Goal: Information Seeking & Learning: Find specific fact

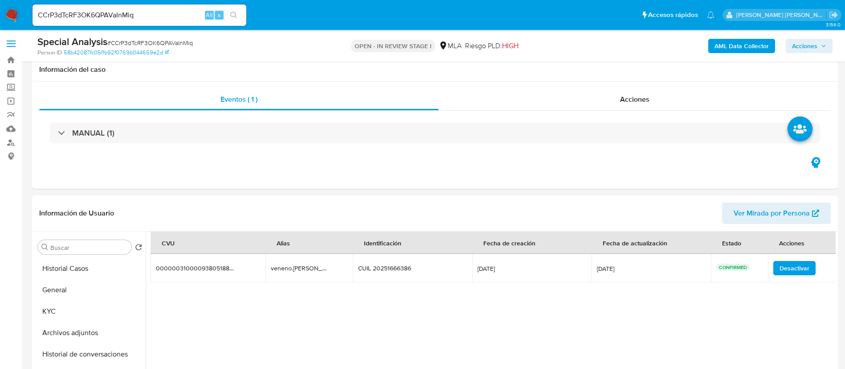
select select "10"
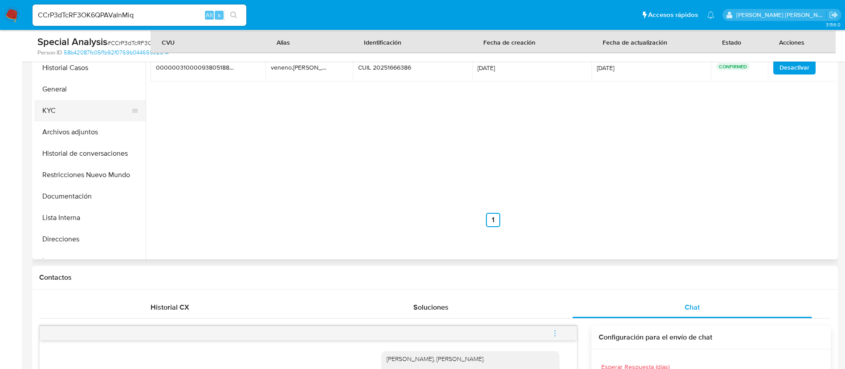
click at [55, 119] on button "KYC" at bounding box center [86, 110] width 104 height 21
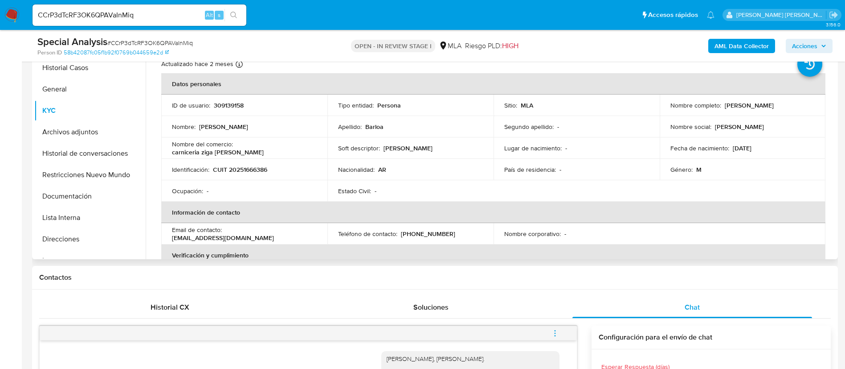
click at [245, 171] on p "CUIT 20251666386" at bounding box center [240, 169] width 54 height 8
copy p "20251666386"
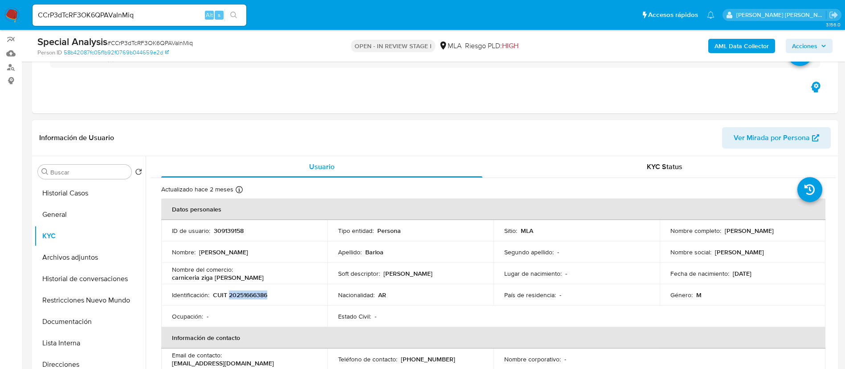
scroll to position [0, 0]
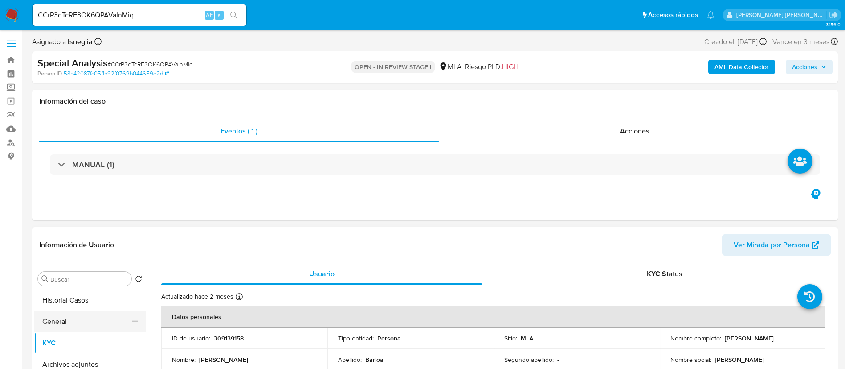
click at [86, 311] on button "General" at bounding box center [86, 321] width 104 height 21
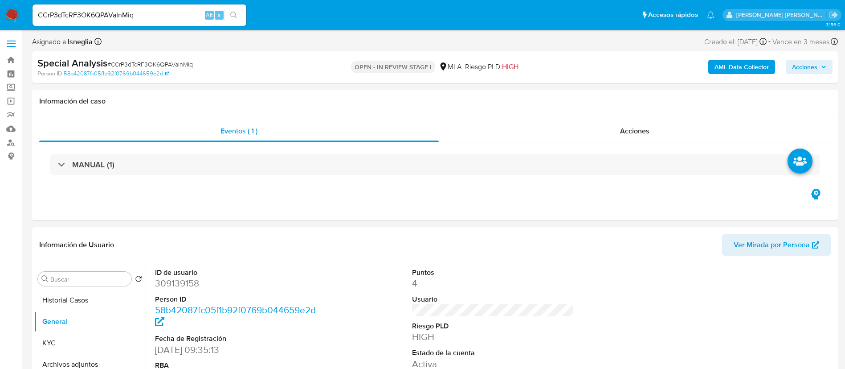
click at [172, 278] on dd "309139158" at bounding box center [236, 283] width 163 height 12
copy dd "309139158"
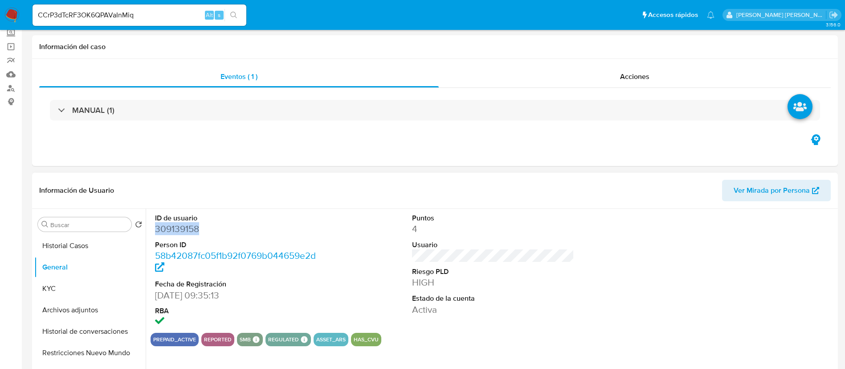
scroll to position [67, 0]
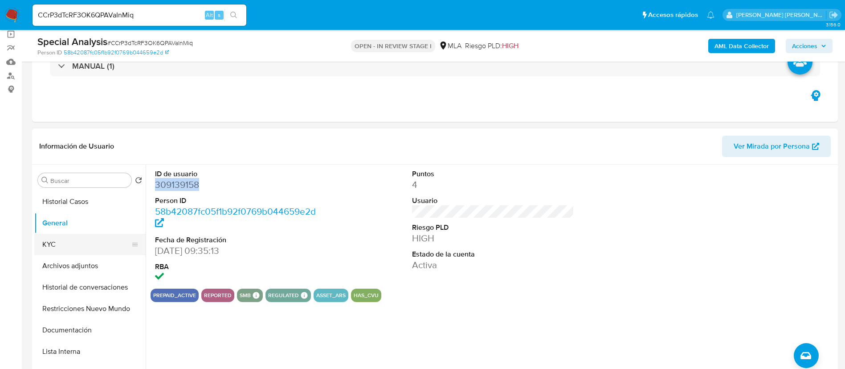
click at [64, 250] on button "KYC" at bounding box center [86, 244] width 104 height 21
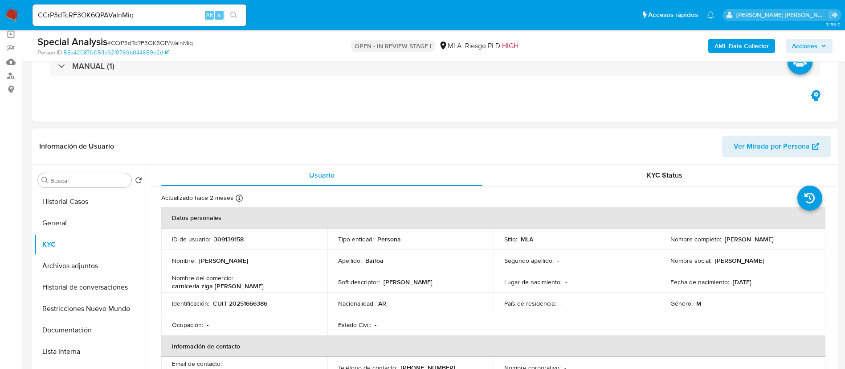
drag, startPoint x: 723, startPoint y: 239, endPoint x: 784, endPoint y: 237, distance: 60.6
click at [784, 237] on div "Nombre completo : Jorge Daniel Barloa" at bounding box center [743, 239] width 145 height 8
copy p "Jorge Daniel Barloa"
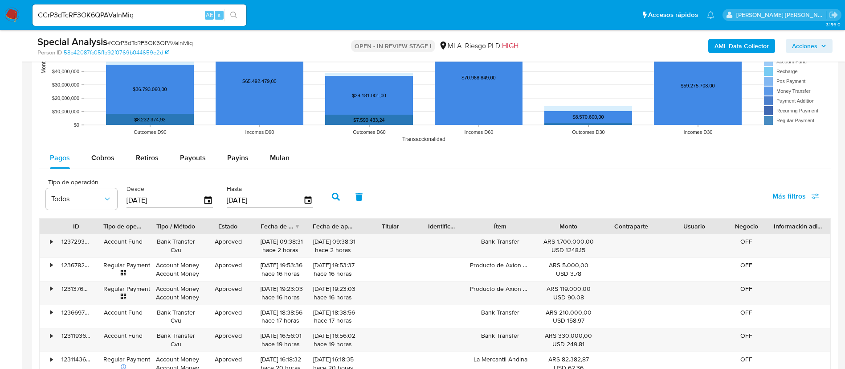
scroll to position [1069, 0]
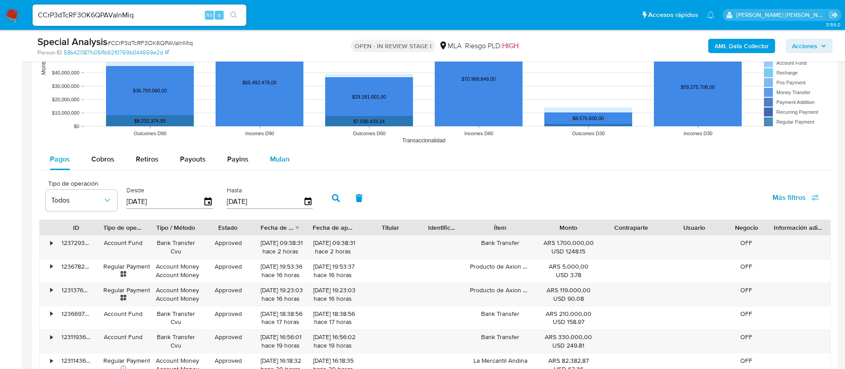
click at [271, 160] on span "Mulan" at bounding box center [280, 159] width 20 height 10
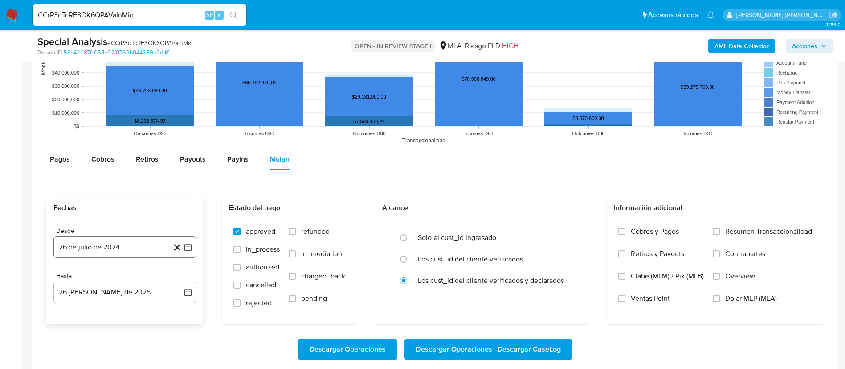
click at [191, 246] on icon "button" at bounding box center [187, 246] width 7 height 7
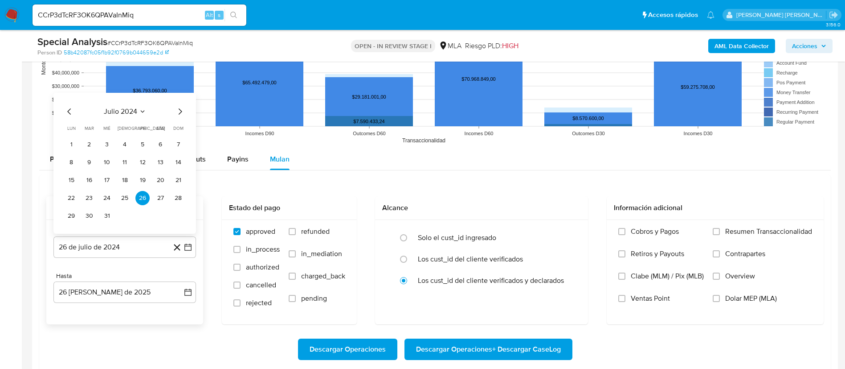
click at [133, 115] on span "julio 2024" at bounding box center [120, 111] width 33 height 9
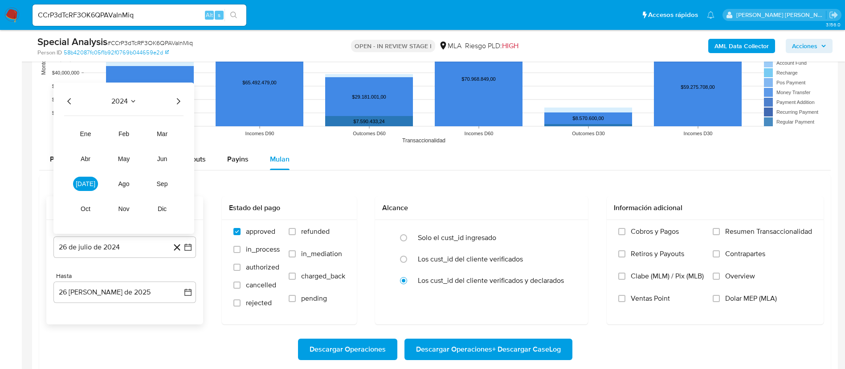
click at [177, 101] on icon "Año siguiente" at bounding box center [178, 101] width 11 height 11
click at [87, 159] on span "abr" at bounding box center [86, 158] width 10 height 7
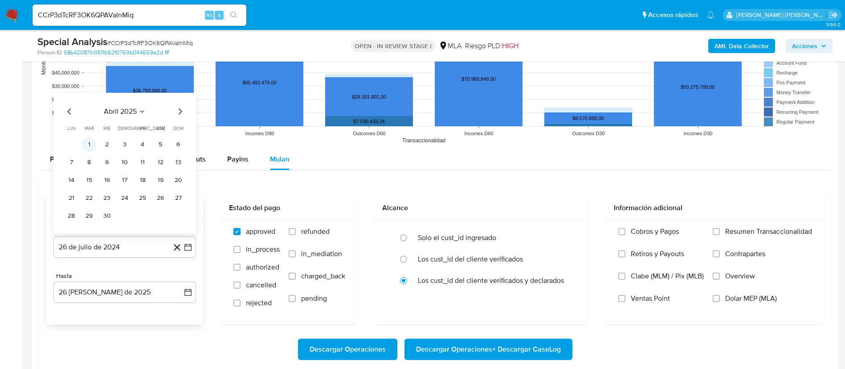
click at [92, 142] on button "1" at bounding box center [89, 144] width 14 height 14
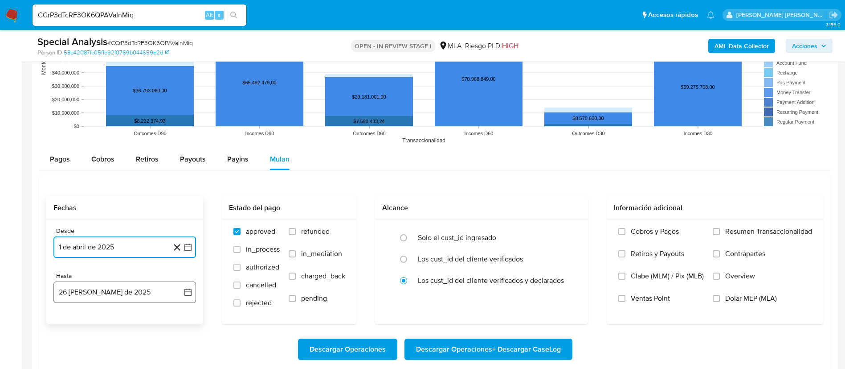
click at [146, 291] on button "26 de agosto de 2025" at bounding box center [124, 291] width 143 height 21
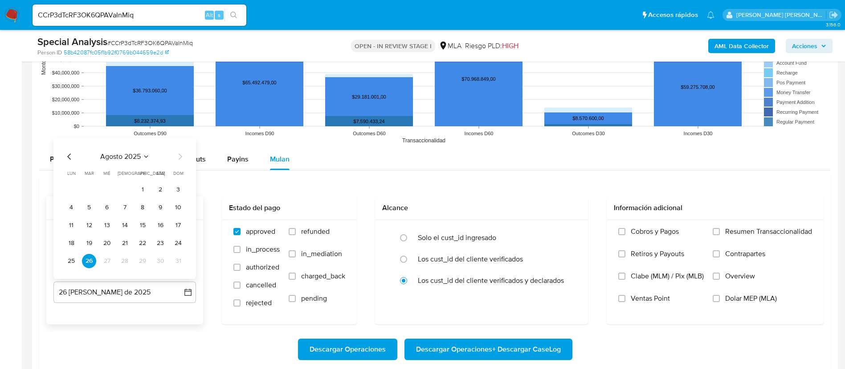
click at [68, 156] on icon "Mes anterior" at bounding box center [69, 156] width 11 height 11
click at [125, 260] on button "31" at bounding box center [125, 261] width 14 height 14
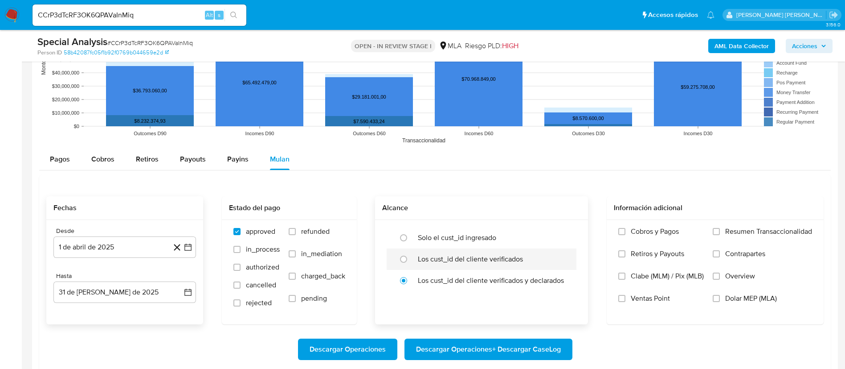
click at [440, 256] on label "Los cust_id del cliente verificados" at bounding box center [470, 258] width 105 height 9
click at [411, 256] on input "radio" at bounding box center [404, 259] width 14 height 14
radio input "true"
click at [741, 300] on span "Dolar MEP (MLA)" at bounding box center [751, 298] width 52 height 9
click at [720, 300] on input "Dolar MEP (MLA)" at bounding box center [716, 298] width 7 height 7
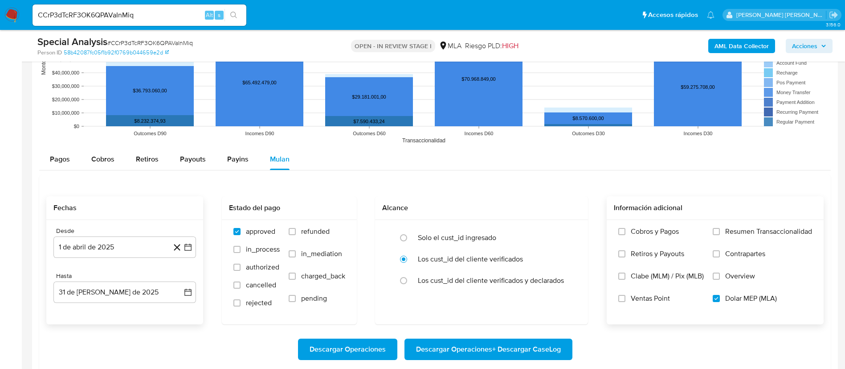
click at [511, 340] on span "Descargar Operaciones + Descargar CaseLog" at bounding box center [488, 349] width 145 height 20
click at [499, 346] on span "Descargar Operaciones + Descargar CaseLog" at bounding box center [488, 349] width 145 height 20
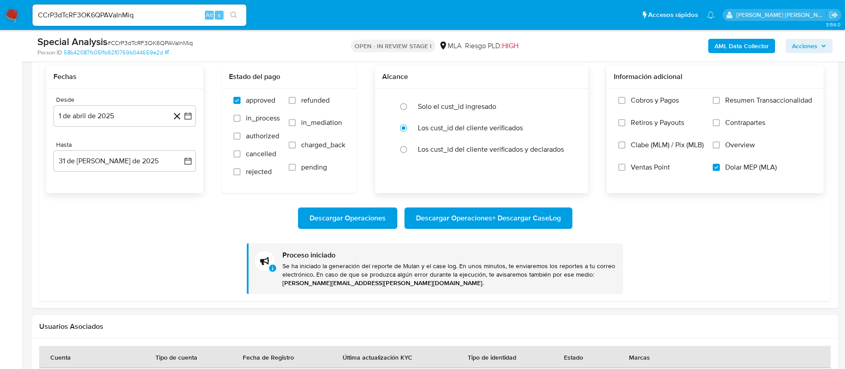
scroll to position [1203, 0]
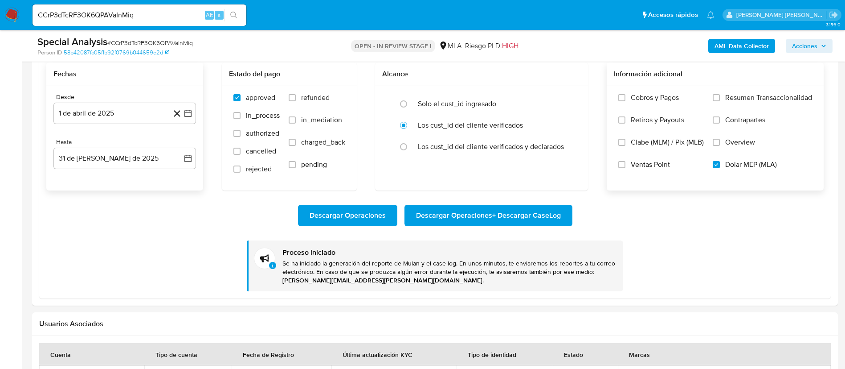
click at [734, 46] on b "AML Data Collector" at bounding box center [742, 46] width 54 height 14
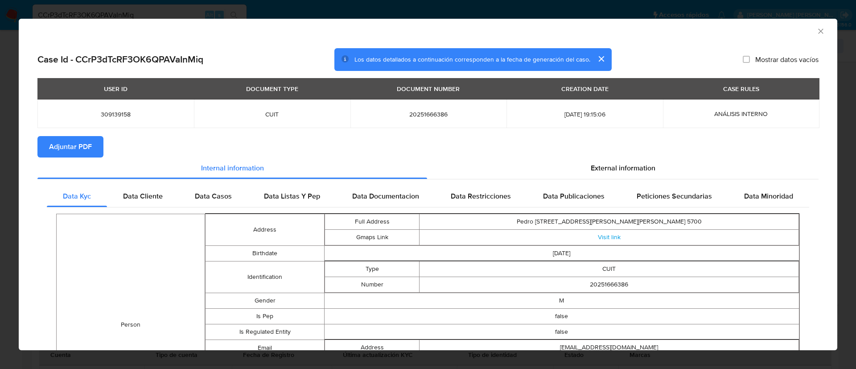
click at [86, 148] on span "Adjuntar PDF" at bounding box center [70, 147] width 43 height 20
click at [582, 164] on div "External information" at bounding box center [622, 167] width 391 height 21
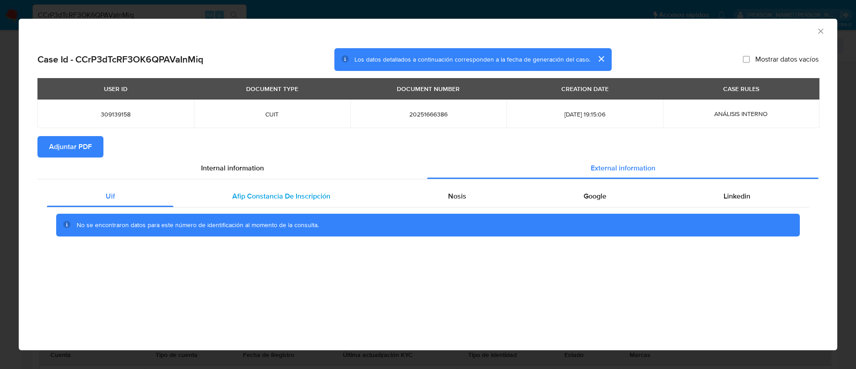
click at [290, 204] on div "Afip Constancia De Inscripción" at bounding box center [280, 195] width 215 height 21
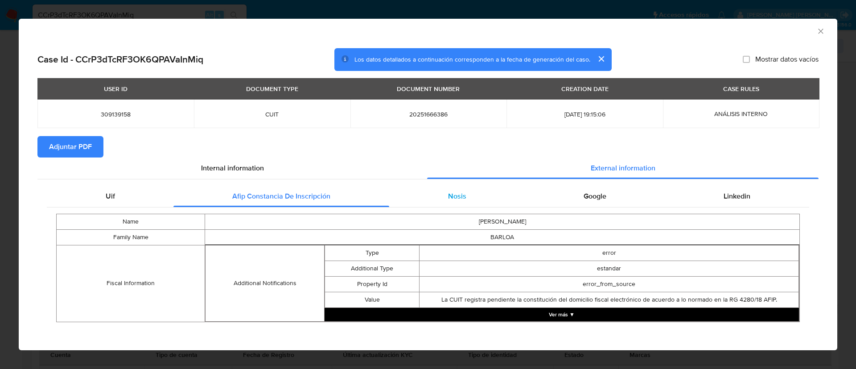
click at [420, 200] on div "Nosis" at bounding box center [456, 195] width 135 height 21
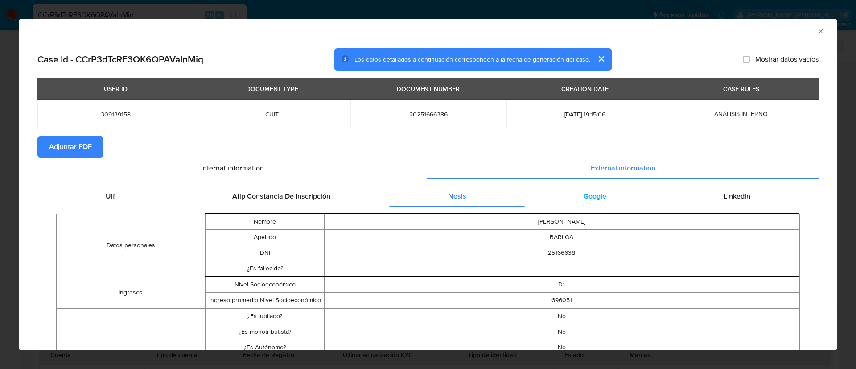
click at [545, 198] on div "Google" at bounding box center [594, 195] width 140 height 21
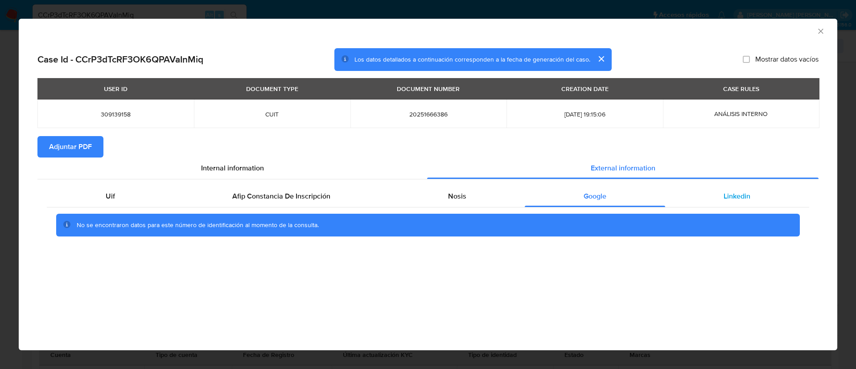
click at [684, 197] on div "Linkedin" at bounding box center [737, 195] width 144 height 21
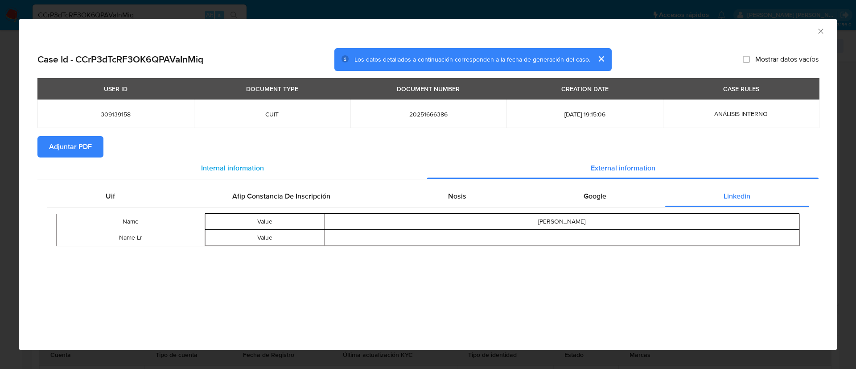
click at [239, 163] on span "Internal information" at bounding box center [232, 168] width 63 height 10
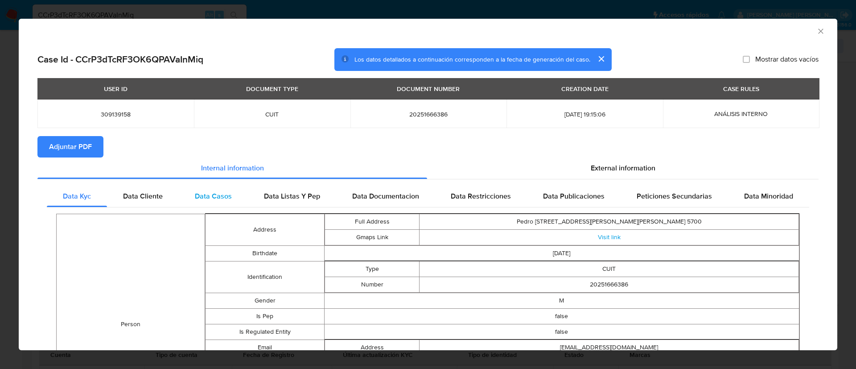
click at [193, 201] on div "Data Casos" at bounding box center [213, 195] width 69 height 21
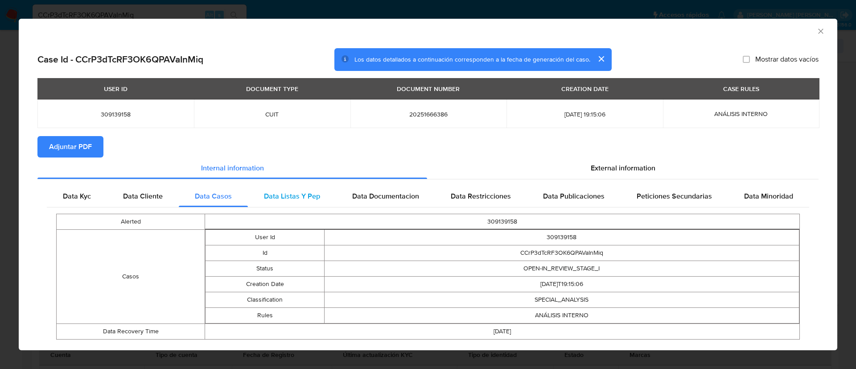
click at [289, 191] on span "Data Listas Y Pep" at bounding box center [292, 196] width 56 height 10
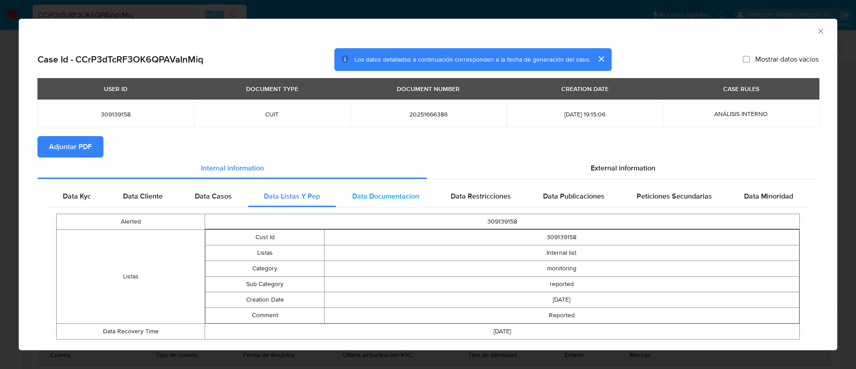
click at [391, 193] on span "Data Documentacion" at bounding box center [385, 196] width 67 height 10
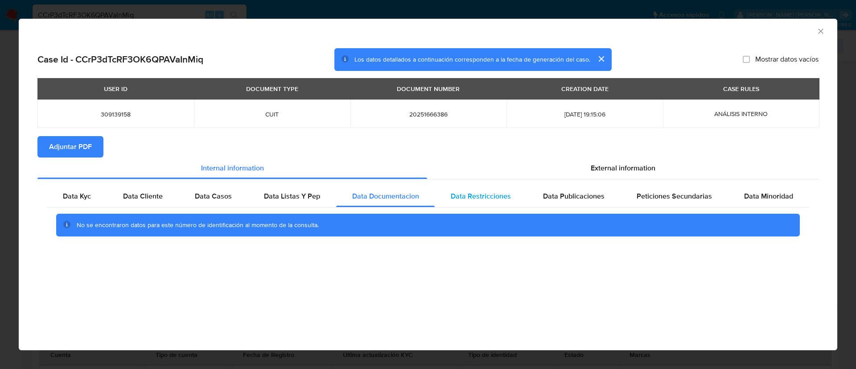
click at [478, 193] on span "Data Restricciones" at bounding box center [481, 196] width 60 height 10
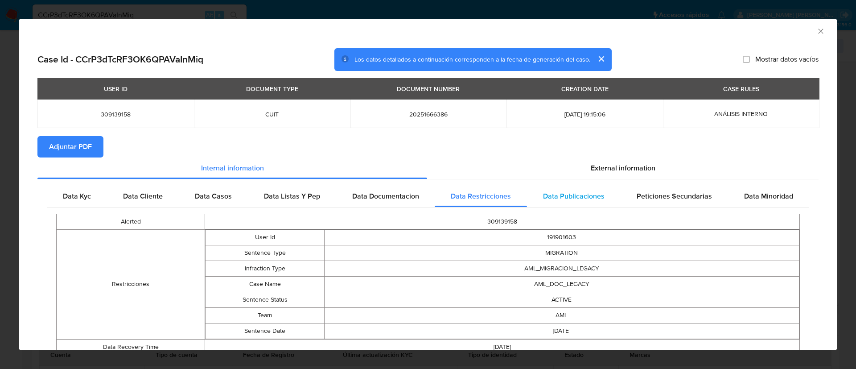
click at [577, 191] on span "Data Publicaciones" at bounding box center [573, 196] width 61 height 10
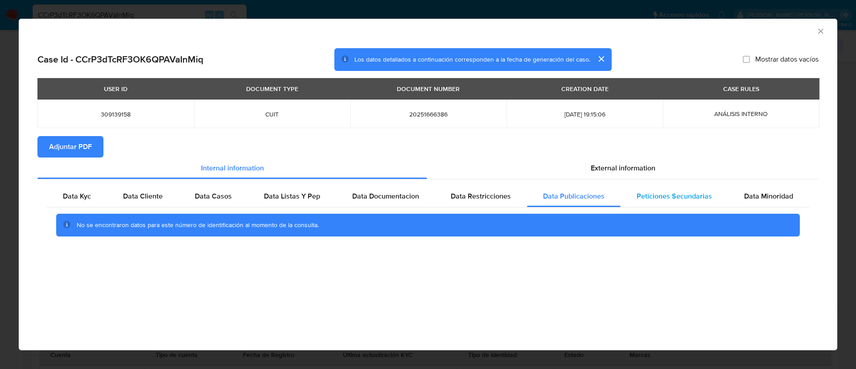
click at [651, 191] on span "Peticiones Secundarias" at bounding box center [673, 196] width 75 height 10
click at [818, 32] on icon "Cerrar ventana" at bounding box center [820, 31] width 9 height 9
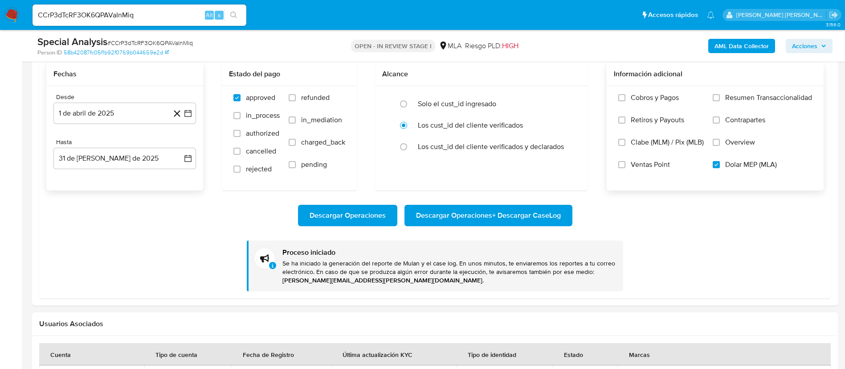
click at [111, 18] on input "CCrP3dTcRF3OK6QPAVaInMiq" at bounding box center [140, 15] width 214 height 12
paste input "nDvBGGkkNgGEp8I7t7Ddwbf8"
type input "nDvBGGkkNgGEp8I7t7Ddwbf8"
click at [233, 15] on icon "search-icon" at bounding box center [233, 15] width 7 height 7
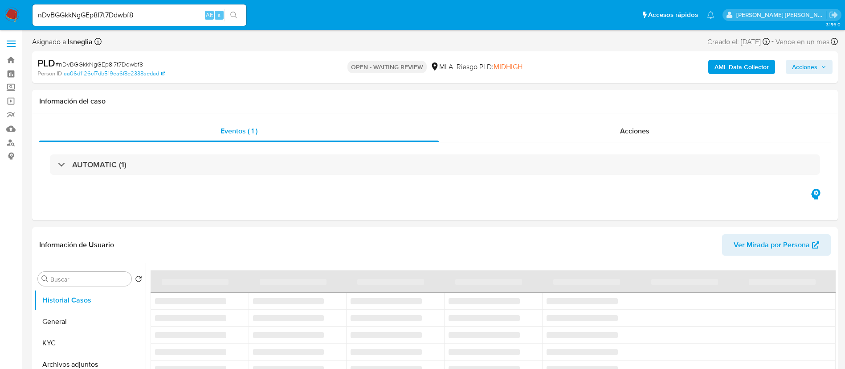
select select "10"
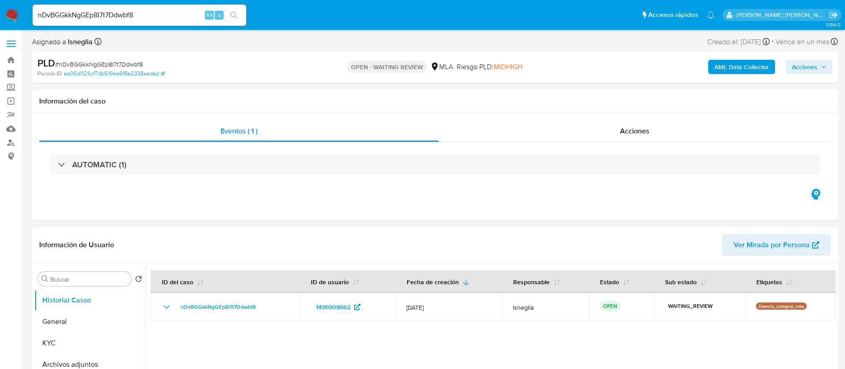
click at [115, 64] on span "# nDvBGGkkNgGEp8I7t7Ddwbf8" at bounding box center [99, 64] width 88 height 9
click at [116, 64] on span "# nDvBGGkkNgGEp8I7t7Ddwbf8" at bounding box center [99, 64] width 88 height 9
copy span "nDvBGGkkNgGEp8I7t7Ddwbf8"
click at [13, 11] on img at bounding box center [11, 15] width 15 height 15
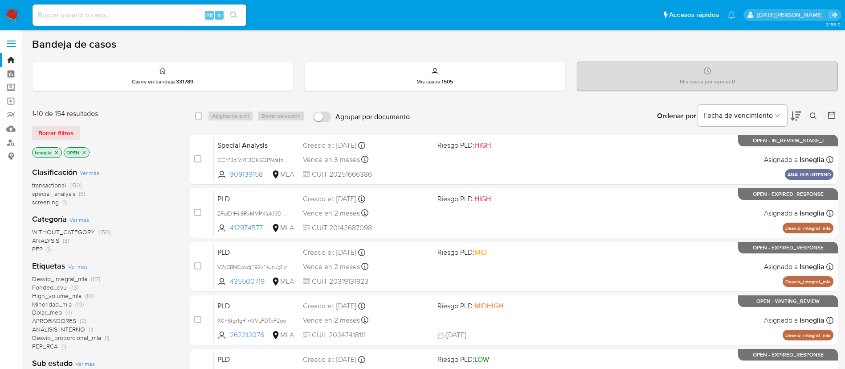
click at [818, 111] on button at bounding box center [814, 116] width 15 height 11
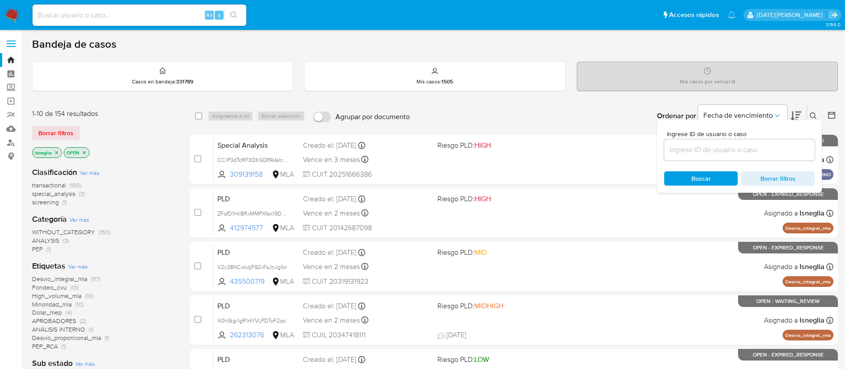
click at [725, 137] on div "Ingrese ID de usuario o caso" at bounding box center [739, 146] width 151 height 30
click at [722, 144] on input at bounding box center [739, 150] width 151 height 12
paste input "nDvBGGkkNgGEp8I7t7Ddwbf8"
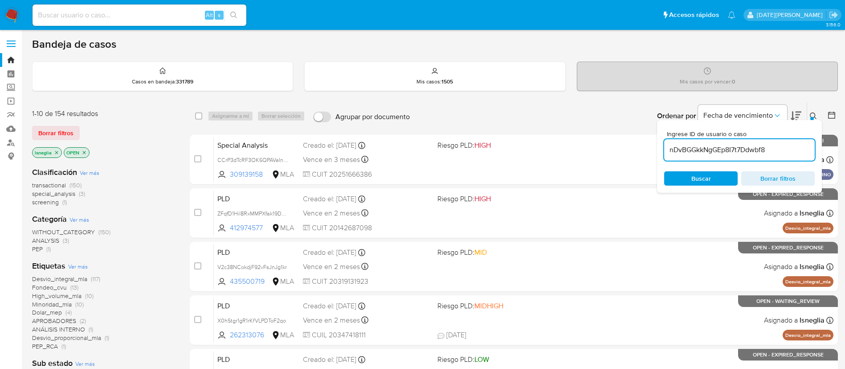
type input "nDvBGGkkNgGEp8I7t7Ddwbf8"
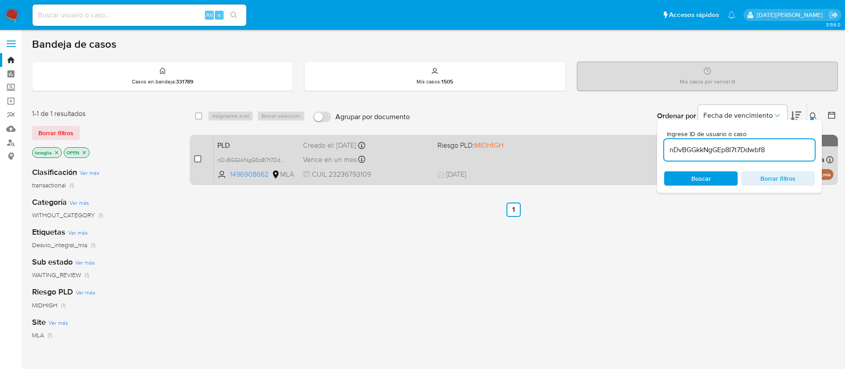
click at [200, 160] on input "checkbox" at bounding box center [197, 158] width 7 height 7
checkbox input "true"
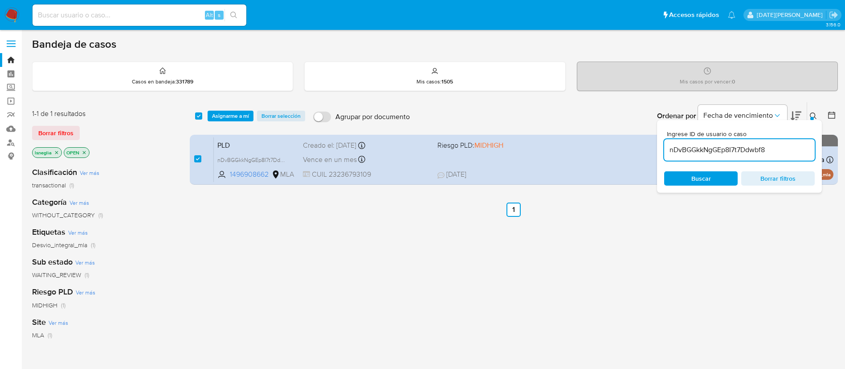
click at [226, 120] on span "Asignarme a mí" at bounding box center [230, 115] width 37 height 9
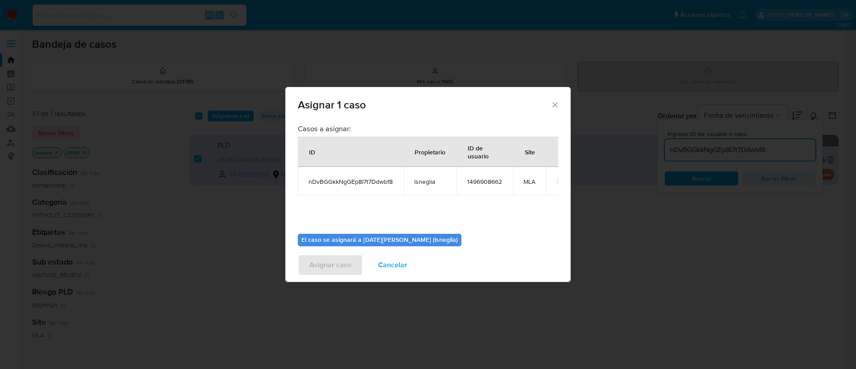
click at [229, 115] on div "Asignar 1 caso Casos a asignar: ID Propietario ID de usuario Site nDvBGGkkNgGEp…" at bounding box center [428, 184] width 856 height 369
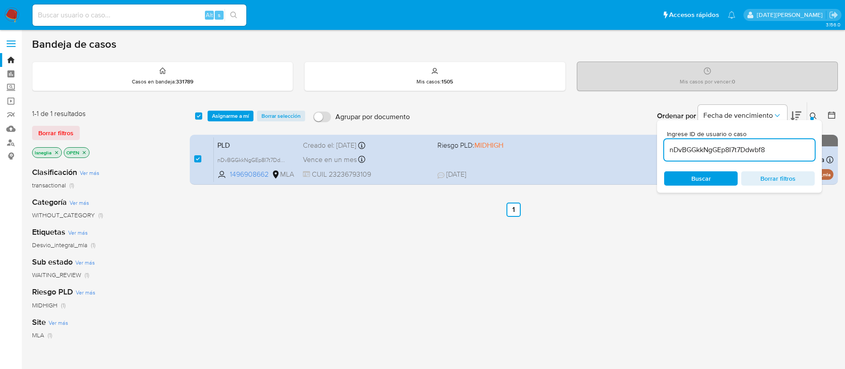
click at [224, 113] on span "Asignarme a mí" at bounding box center [230, 115] width 37 height 9
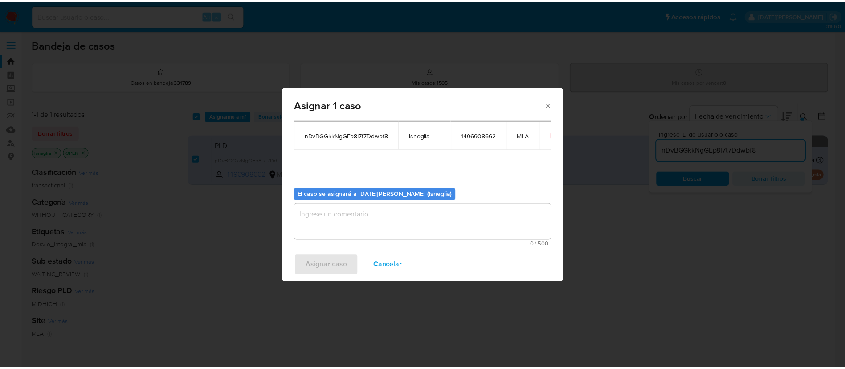
scroll to position [46, 0]
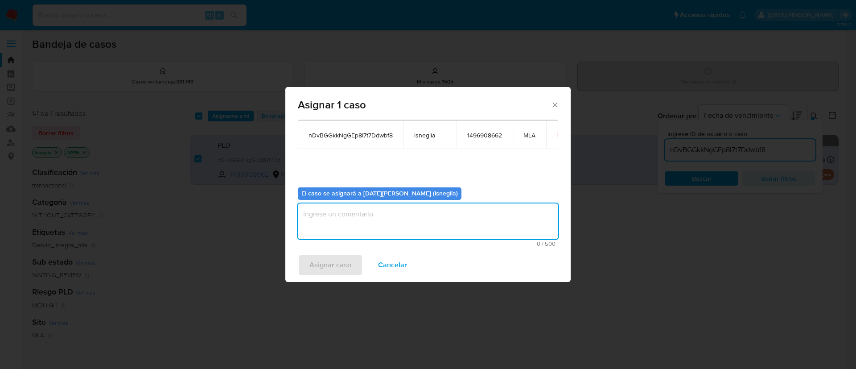
click at [343, 224] on textarea "assign-modal" at bounding box center [428, 221] width 260 height 36
type textarea "."
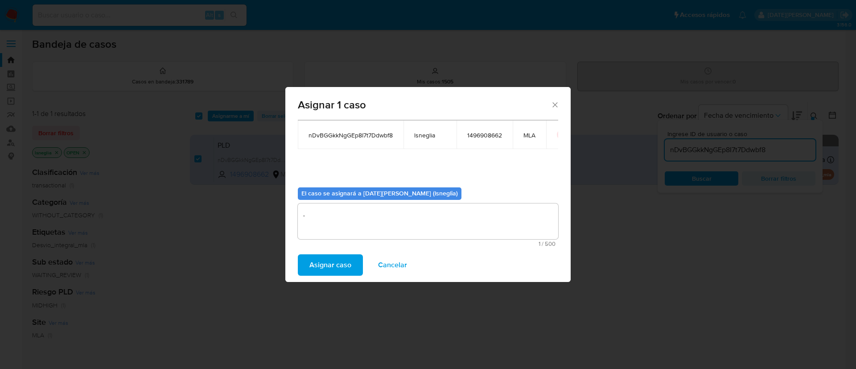
click at [326, 264] on span "Asignar caso" at bounding box center [330, 265] width 42 height 20
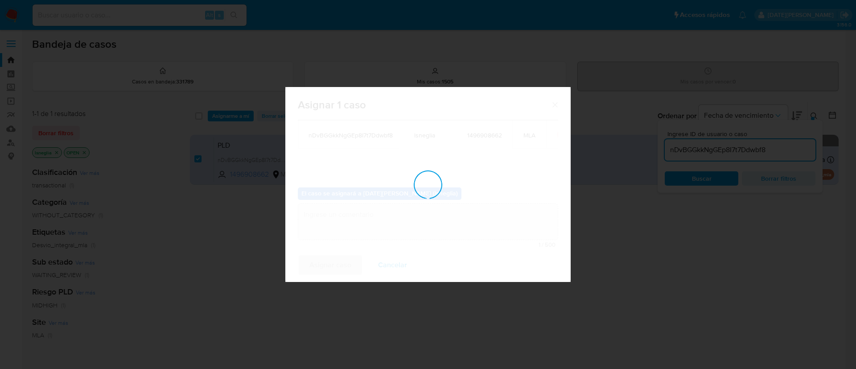
checkbox input "false"
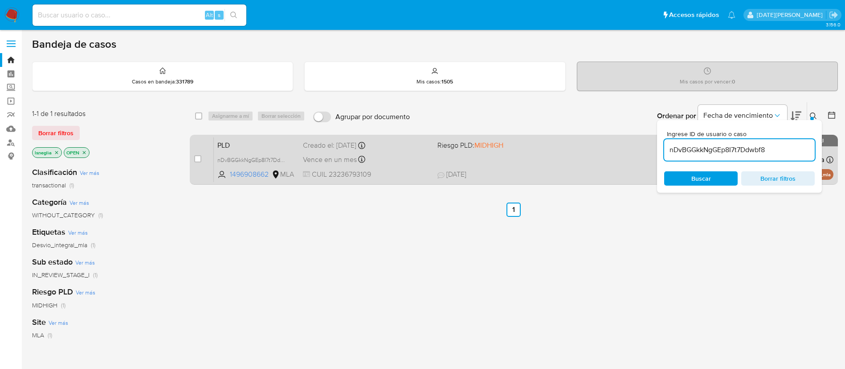
click at [260, 139] on span "PLD" at bounding box center [256, 145] width 78 height 12
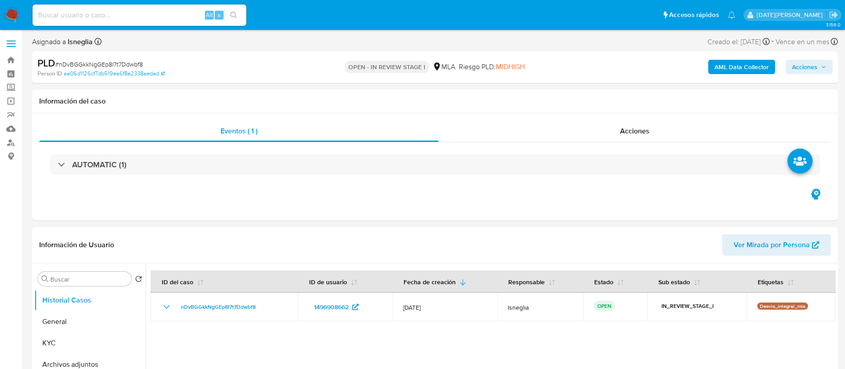
select select "10"
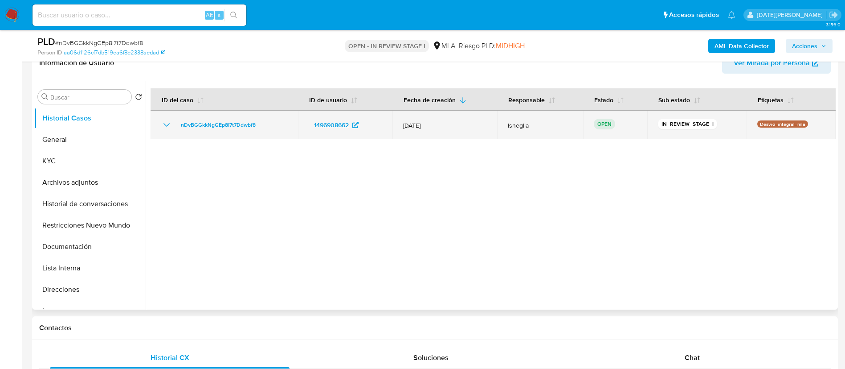
scroll to position [201, 0]
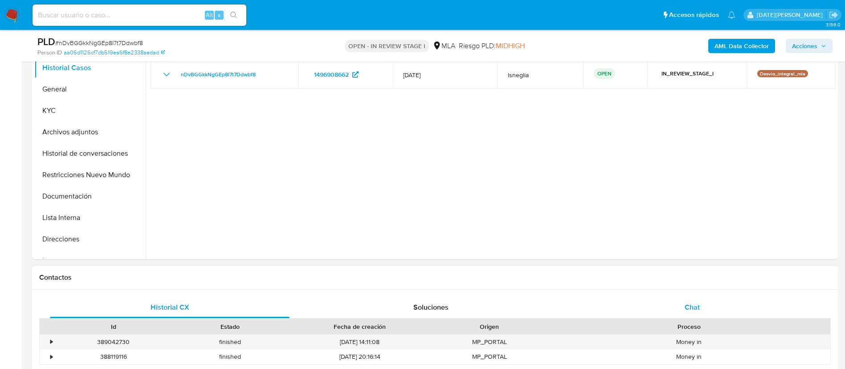
click at [681, 298] on div "Chat" at bounding box center [693, 306] width 240 height 21
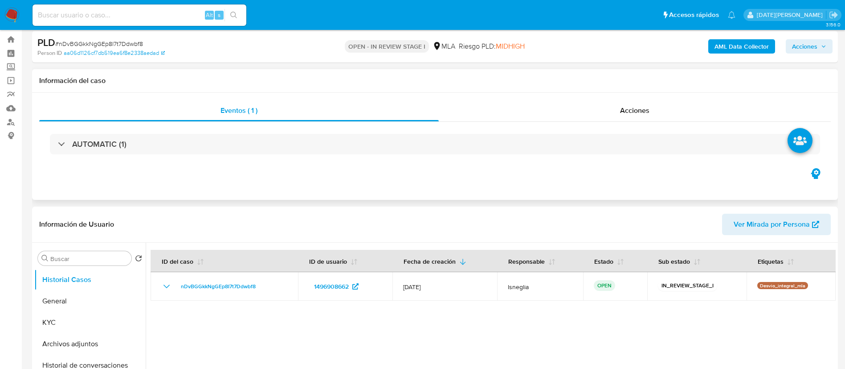
scroll to position [0, 0]
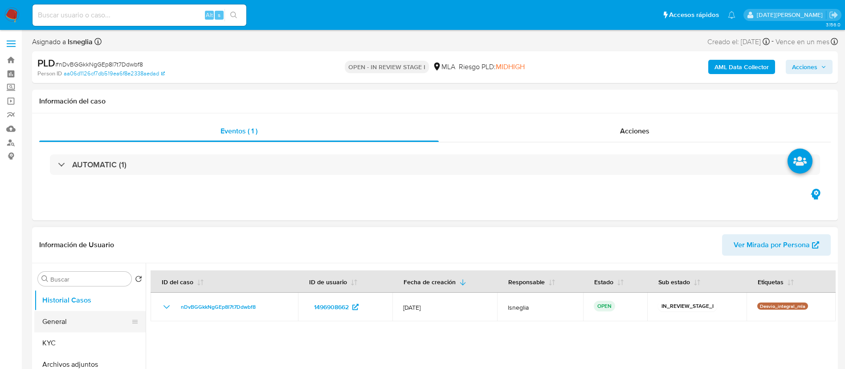
click at [74, 321] on button "General" at bounding box center [86, 321] width 104 height 21
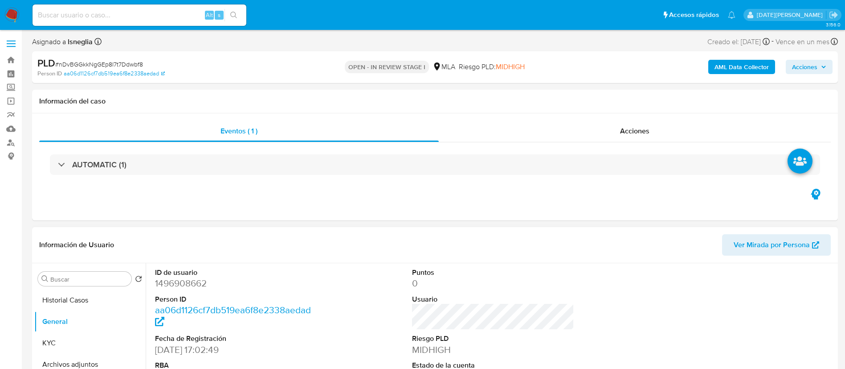
click at [185, 281] on dd "1496908662" at bounding box center [236, 283] width 163 height 12
copy dd "1496908662"
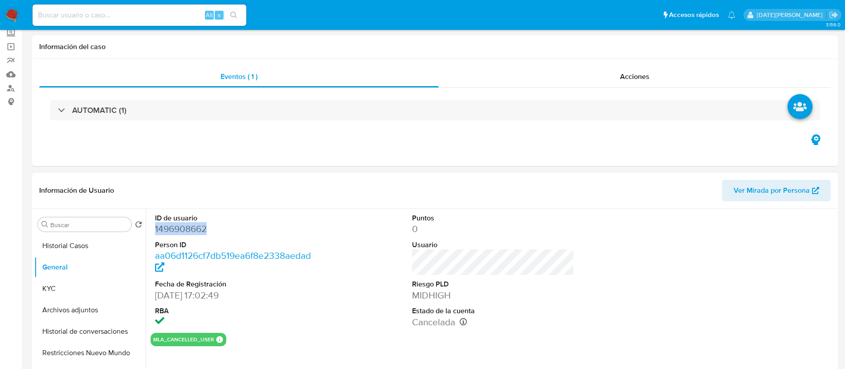
scroll to position [72, 0]
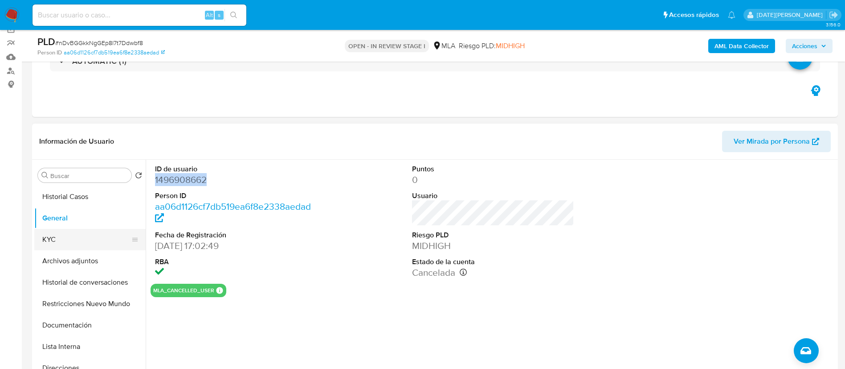
click at [55, 242] on button "KYC" at bounding box center [86, 239] width 104 height 21
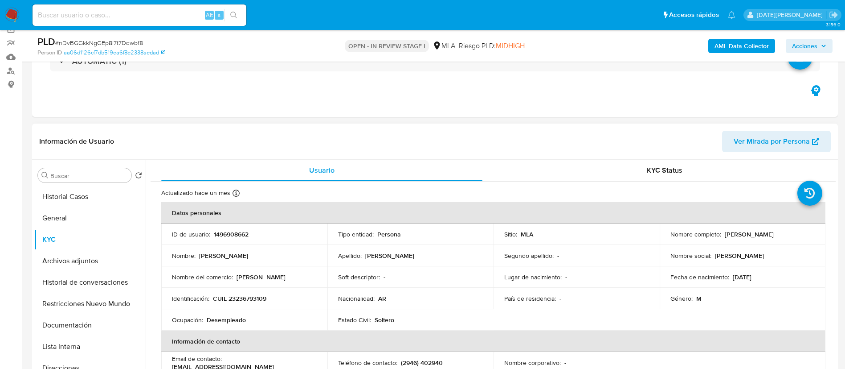
scroll to position [67, 0]
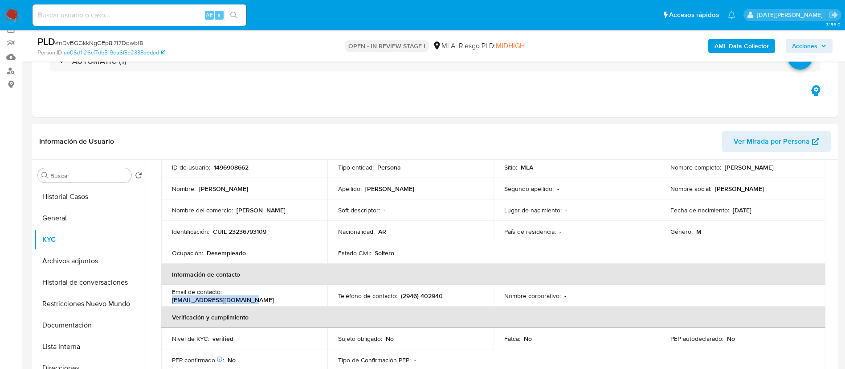
drag, startPoint x: 226, startPoint y: 295, endPoint x: 305, endPoint y: 295, distance: 78.9
click at [305, 295] on div "Email de contacto : arielalmaraz77@gmail.com" at bounding box center [244, 295] width 145 height 16
copy p "[EMAIL_ADDRESS][DOMAIN_NAME]"
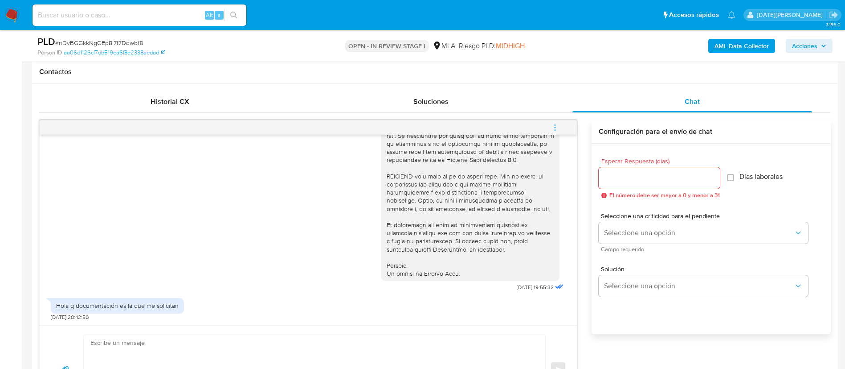
scroll to position [473, 0]
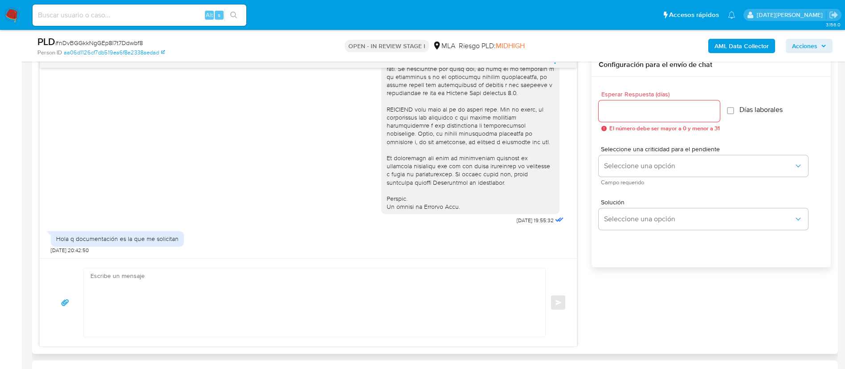
click at [235, 287] on textarea at bounding box center [312, 302] width 444 height 69
type textarea "Hola,"
click at [193, 282] on textarea "Hola," at bounding box center [312, 302] width 444 height 69
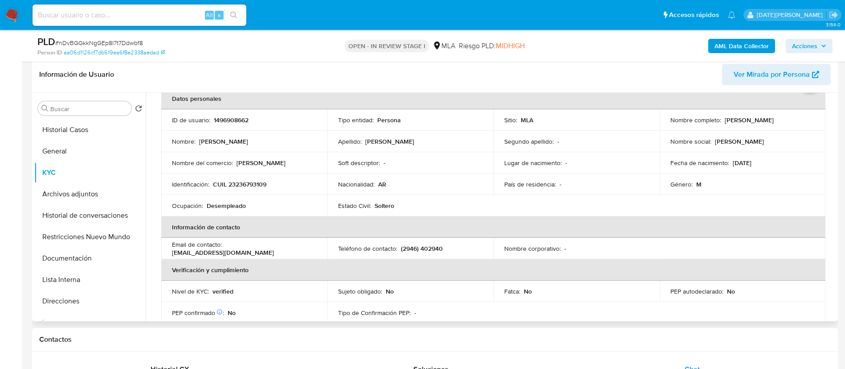
scroll to position [0, 0]
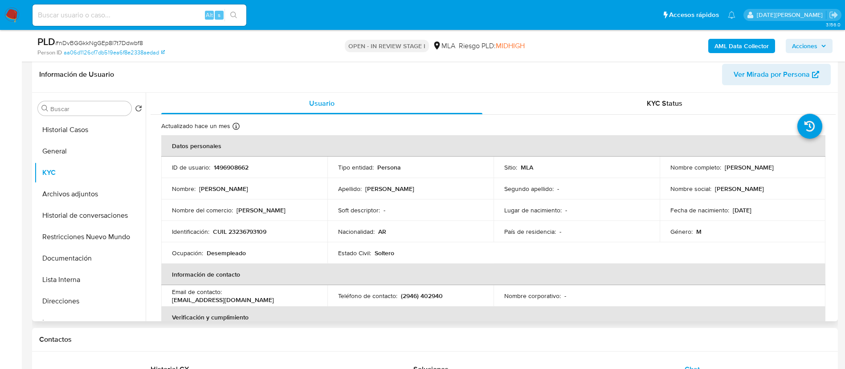
drag, startPoint x: 722, startPoint y: 167, endPoint x: 788, endPoint y: 167, distance: 65.5
click at [788, 167] on div "Nombre completo : [PERSON_NAME]" at bounding box center [743, 167] width 145 height 8
copy p "[PERSON_NAME]"
click at [67, 141] on button "General" at bounding box center [86, 150] width 104 height 21
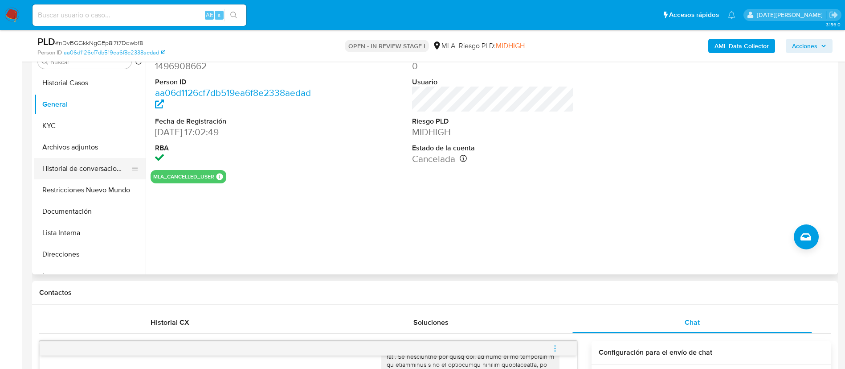
scroll to position [205, 0]
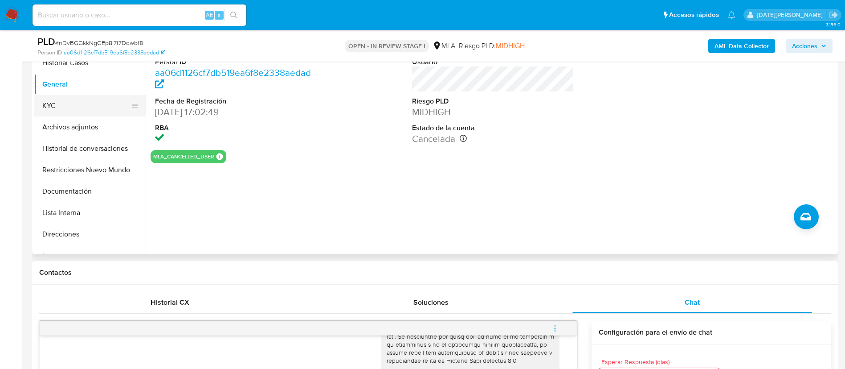
click at [71, 107] on button "KYC" at bounding box center [86, 105] width 104 height 21
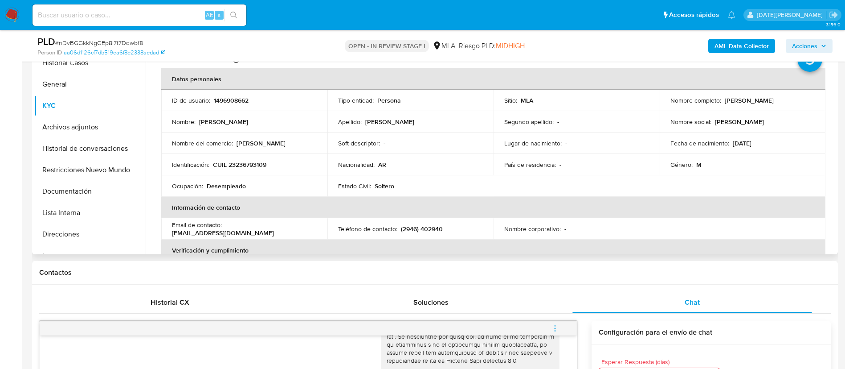
drag, startPoint x: 722, startPoint y: 102, endPoint x: 807, endPoint y: 98, distance: 84.8
click at [807, 98] on div "Nombre completo : Ariel Osvaldo Almaraz" at bounding box center [743, 100] width 145 height 8
copy p "Ariel Osvaldo Almaraz"
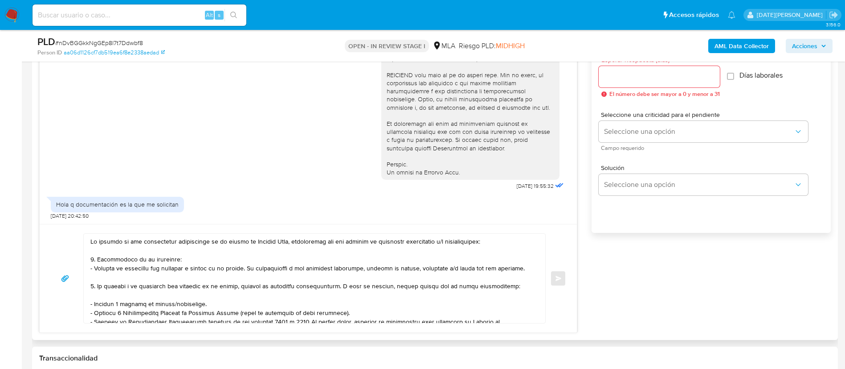
scroll to position [473, 0]
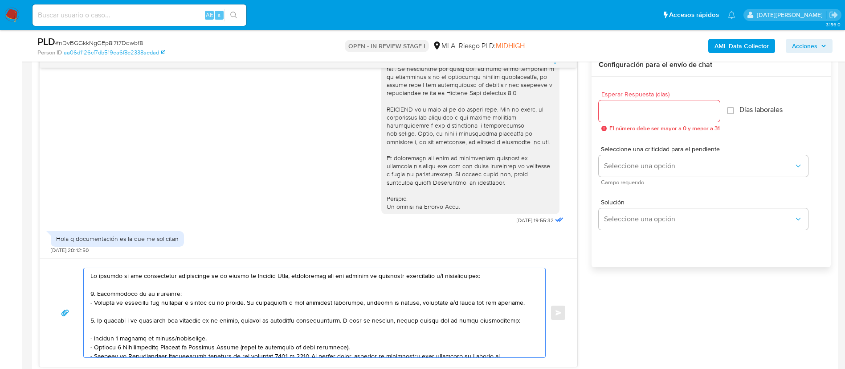
click at [91, 275] on textarea at bounding box center [312, 312] width 444 height 89
paste textarea "Ariel Osvaldo Almaraz"
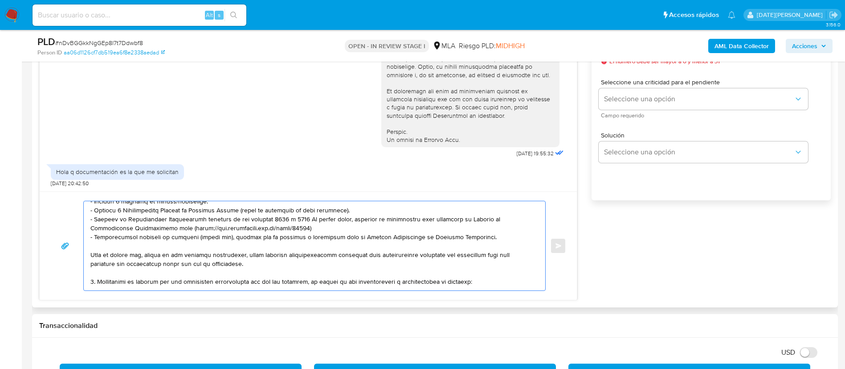
scroll to position [108, 0]
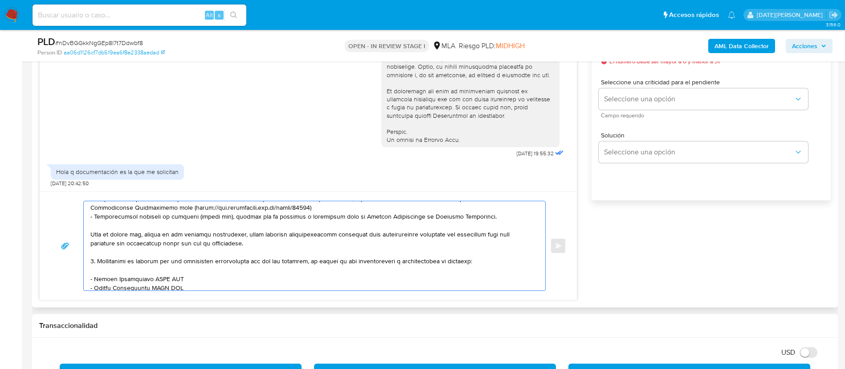
drag, startPoint x: 94, startPoint y: 279, endPoint x: 198, endPoint y: 275, distance: 104.3
click at [198, 275] on textarea at bounding box center [312, 245] width 444 height 89
paste textarea "[PERSON_NAME] [PERSON_NAME]"
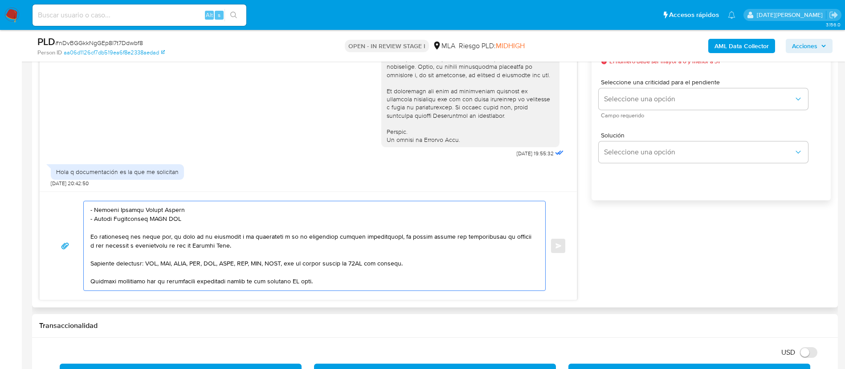
scroll to position [182, 0]
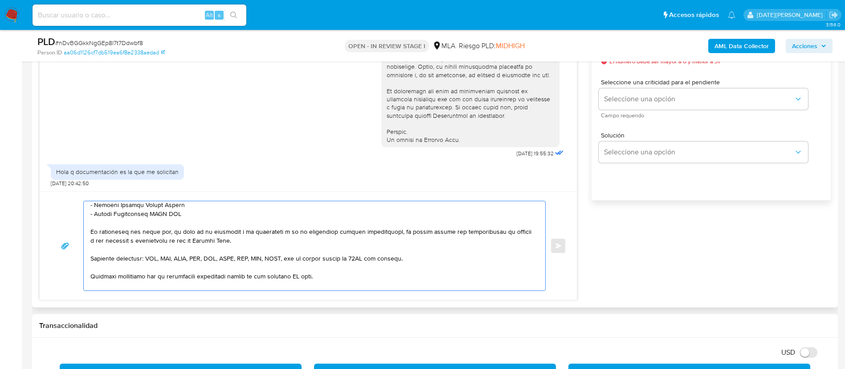
drag, startPoint x: 94, startPoint y: 216, endPoint x: 187, endPoint y: 214, distance: 92.3
click at [187, 214] on textarea at bounding box center [312, 245] width 444 height 89
paste textarea "Olga Liliana Chavarria"
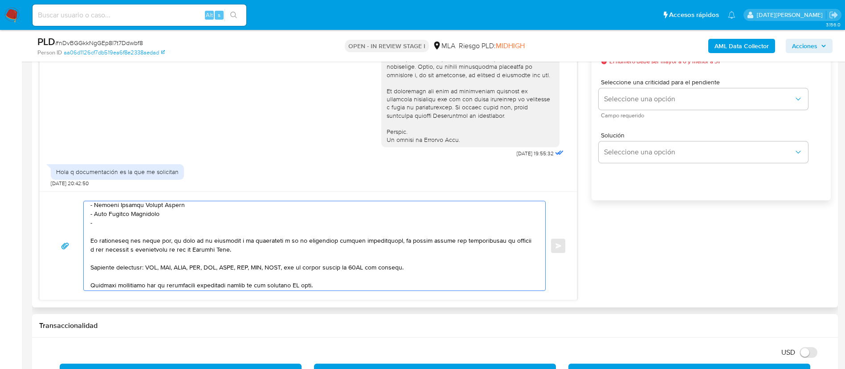
click at [119, 223] on textarea at bounding box center [312, 245] width 444 height 89
click at [118, 217] on textarea at bounding box center [312, 245] width 444 height 89
click at [109, 218] on textarea at bounding box center [312, 245] width 444 height 89
paste textarea "Lorena Isabel Macedo"
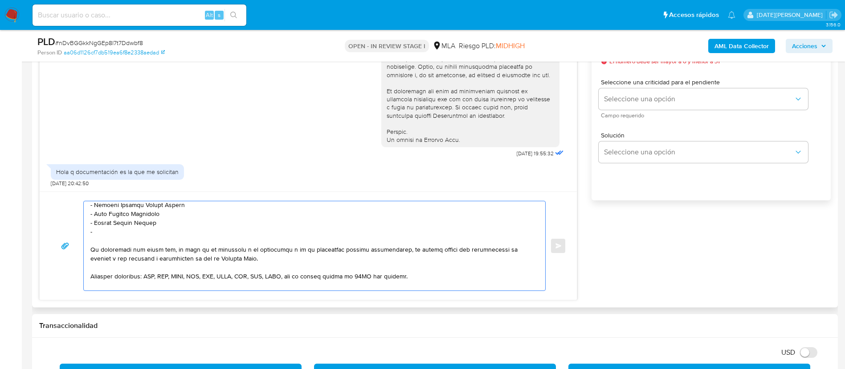
click at [115, 232] on textarea at bounding box center [312, 245] width 444 height 89
paste textarea "Alejandra Andrea Benitez"
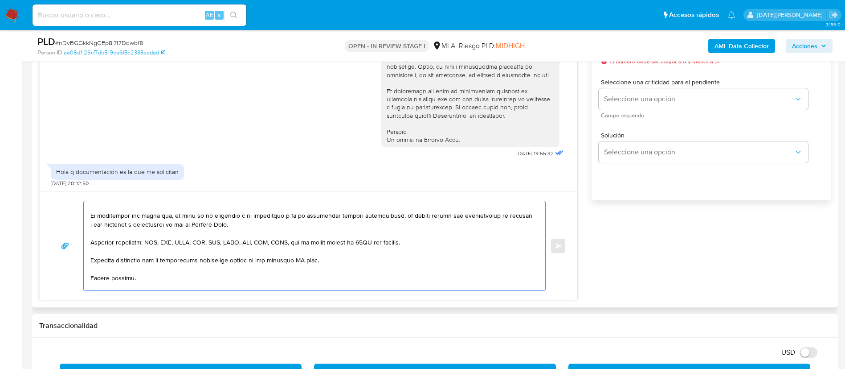
scroll to position [225, 0]
click at [303, 262] on textarea at bounding box center [312, 245] width 444 height 89
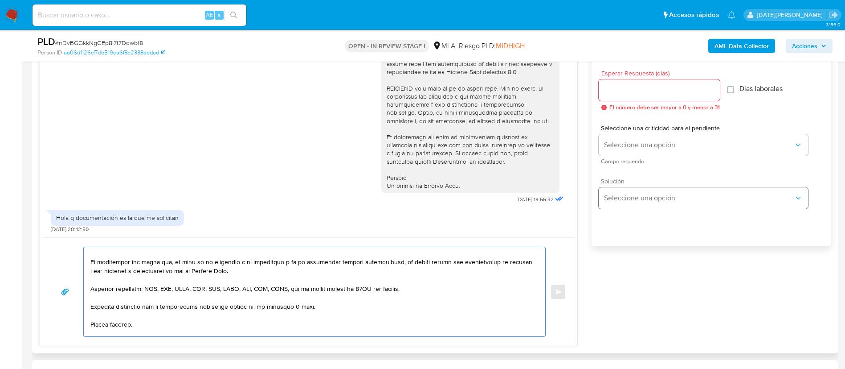
scroll to position [473, 0]
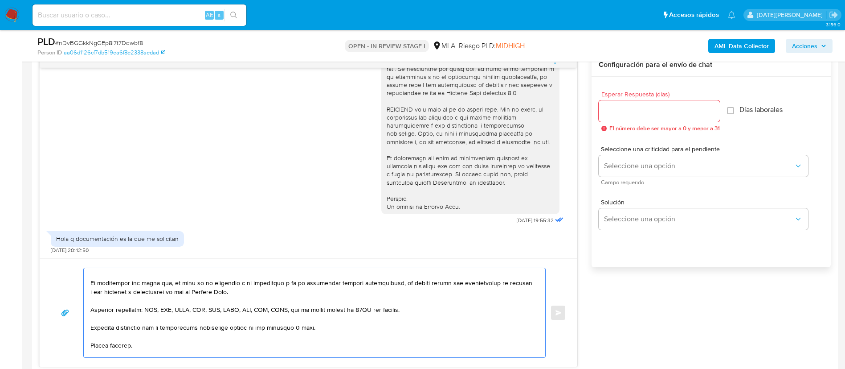
type textarea "Hola, Ariel Osvaldo Almaraz. En función de las operaciones registradas en tu cu…"
click at [646, 114] on input "Esperar Respuesta (días)" at bounding box center [659, 111] width 121 height 12
type input "3"
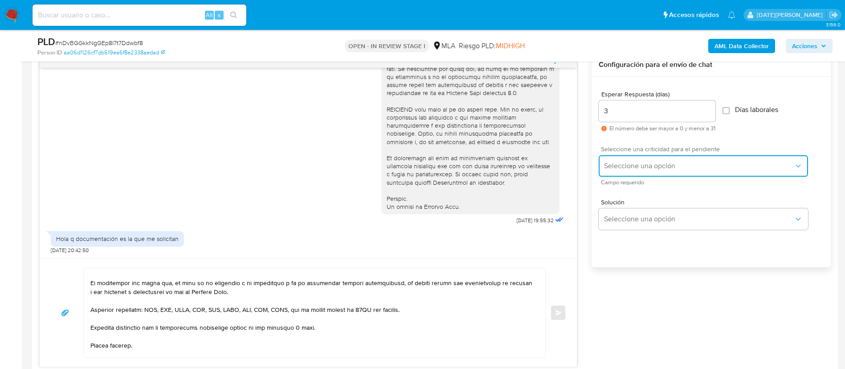
click at [650, 156] on button "Seleccione una opción" at bounding box center [703, 165] width 209 height 21
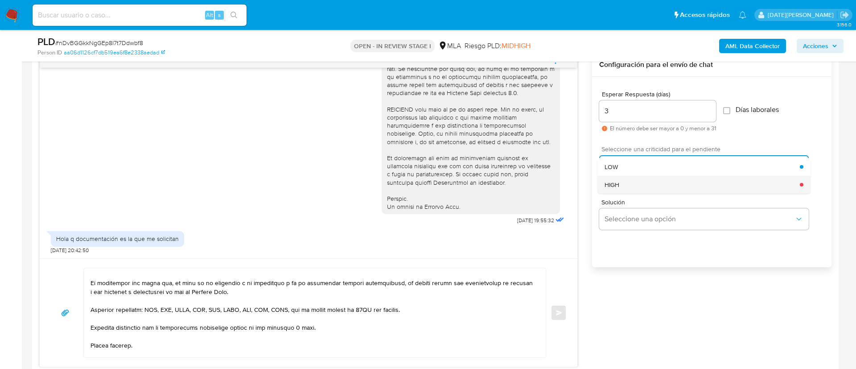
click at [629, 186] on div "HIGH" at bounding box center [701, 185] width 195 height 18
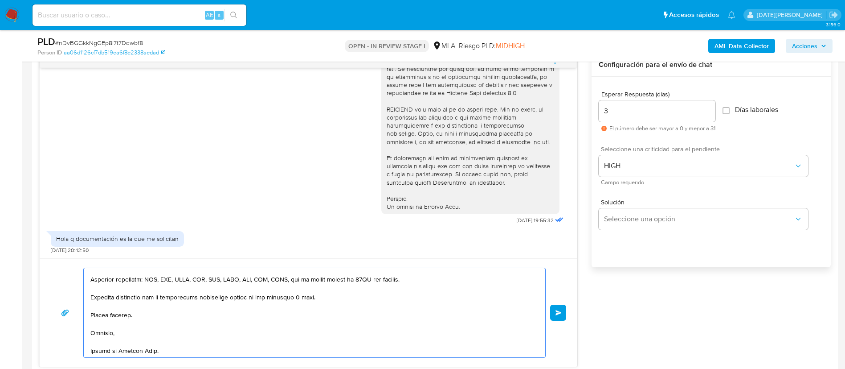
scroll to position [291, 0]
click at [557, 312] on span "Enviar" at bounding box center [559, 312] width 6 height 5
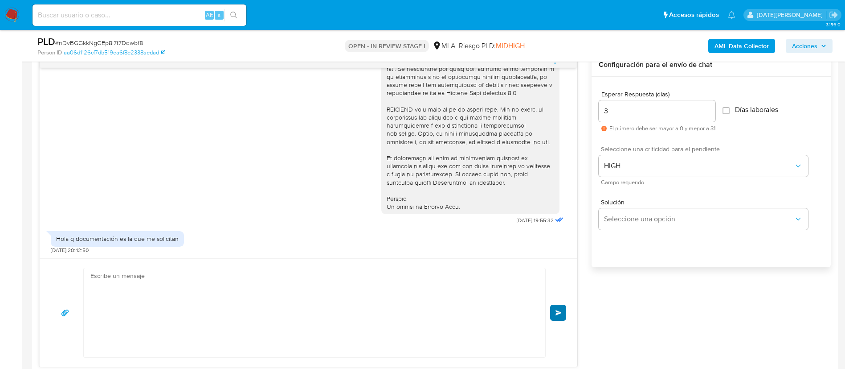
scroll to position [862, 0]
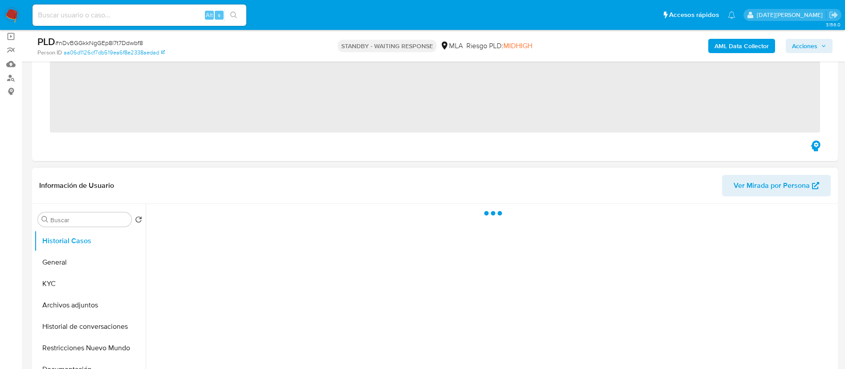
scroll to position [67, 0]
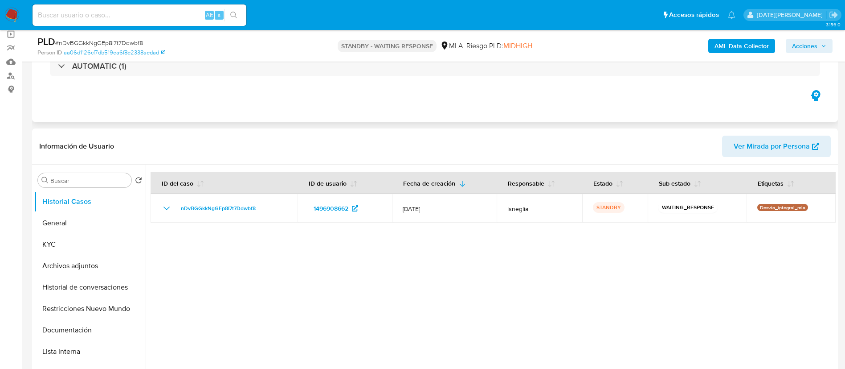
select select "10"
click at [63, 241] on button "KYC" at bounding box center [86, 244] width 104 height 21
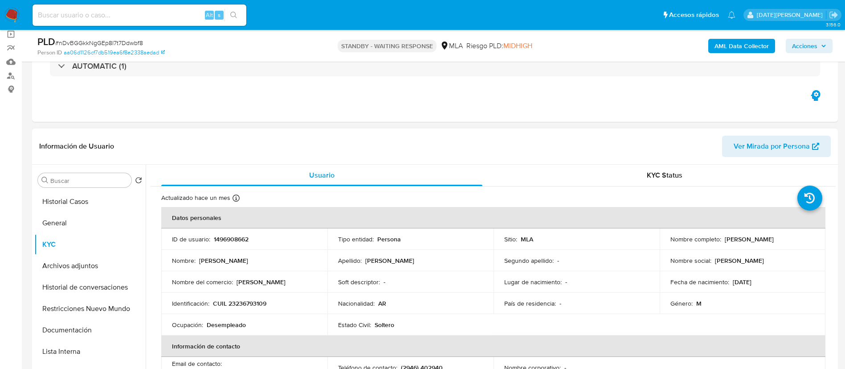
drag, startPoint x: 723, startPoint y: 239, endPoint x: 787, endPoint y: 238, distance: 64.2
click at [787, 238] on div "Nombre completo : [PERSON_NAME]" at bounding box center [743, 239] width 145 height 8
copy p "[PERSON_NAME]"
drag, startPoint x: 215, startPoint y: 300, endPoint x: 284, endPoint y: 300, distance: 69.5
click at [285, 303] on div "Identificación : CUIL 23236793109" at bounding box center [244, 303] width 145 height 8
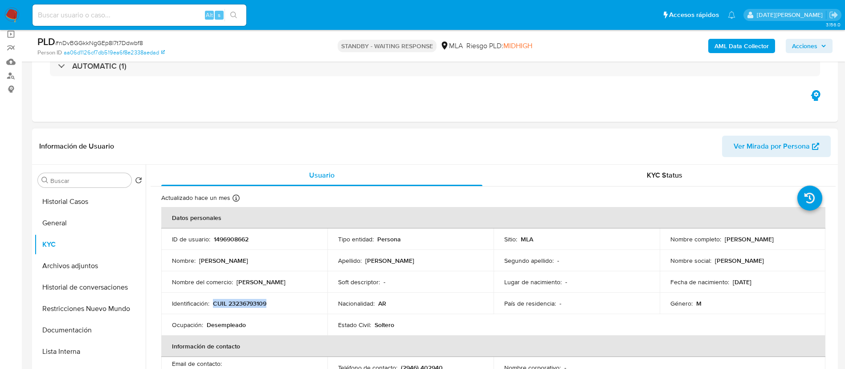
copy p "CUIL 23236793109"
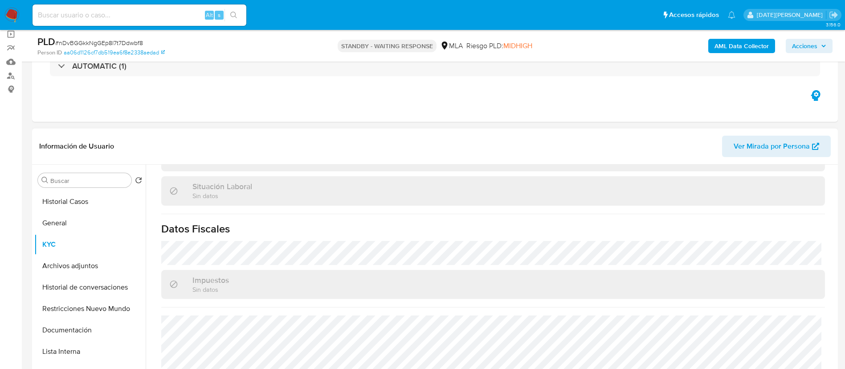
scroll to position [267, 0]
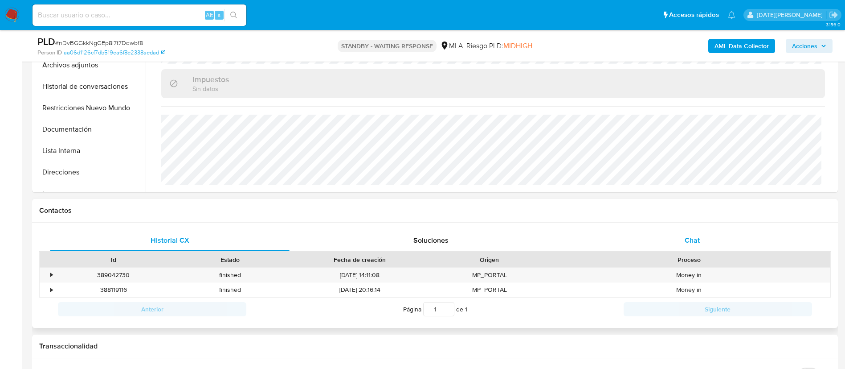
click at [680, 243] on div "Chat" at bounding box center [693, 239] width 240 height 21
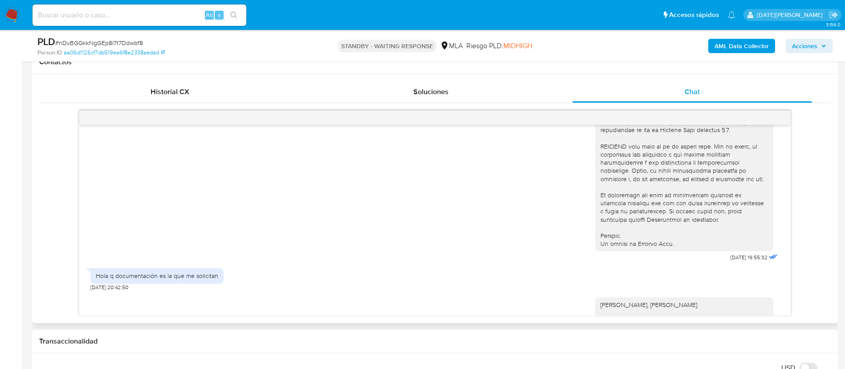
scroll to position [396, 0]
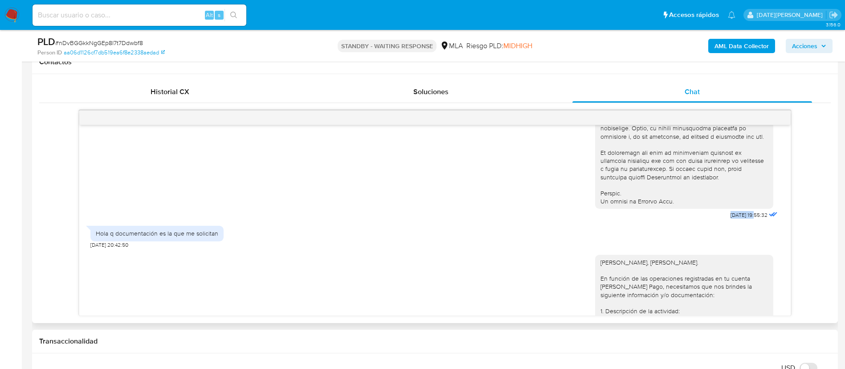
drag, startPoint x: 710, startPoint y: 231, endPoint x: 736, endPoint y: 232, distance: 26.3
copy span "17/07/2025"
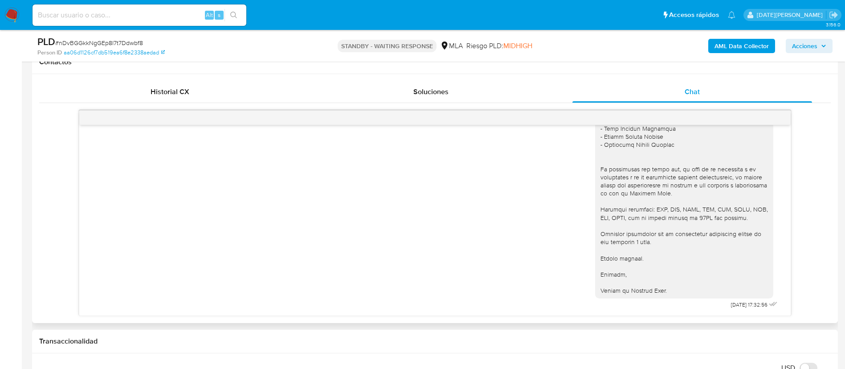
scroll to position [862, 0]
drag, startPoint x: 706, startPoint y: 307, endPoint x: 738, endPoint y: 304, distance: 32.2
click at [738, 304] on div "Hola, Ariel Osvaldo Almaraz. En función de las operaciones registradas en tu cu…" at bounding box center [687, 67] width 184 height 488
copy span "[DATE]"
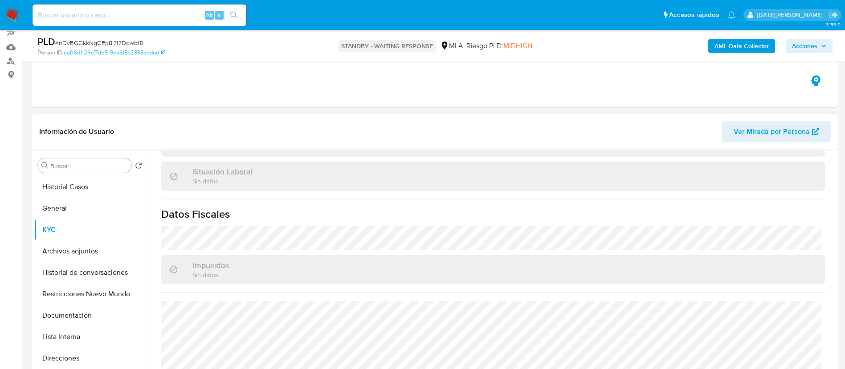
scroll to position [60, 0]
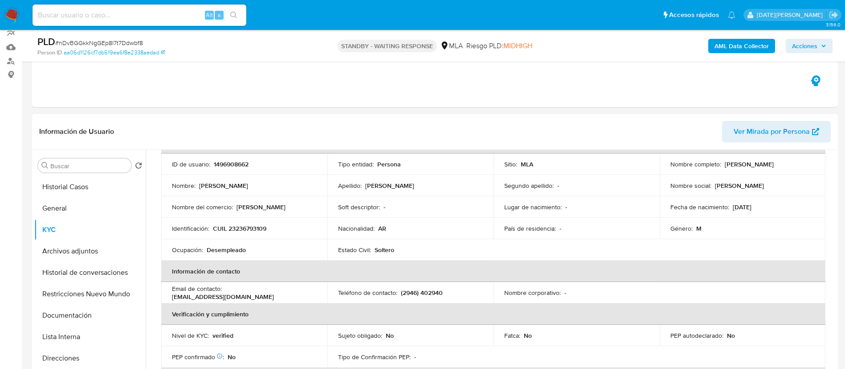
click at [258, 229] on p "CUIL 23236793109" at bounding box center [239, 228] width 53 height 8
copy p "23236793109"
click at [65, 213] on button "General" at bounding box center [86, 207] width 104 height 21
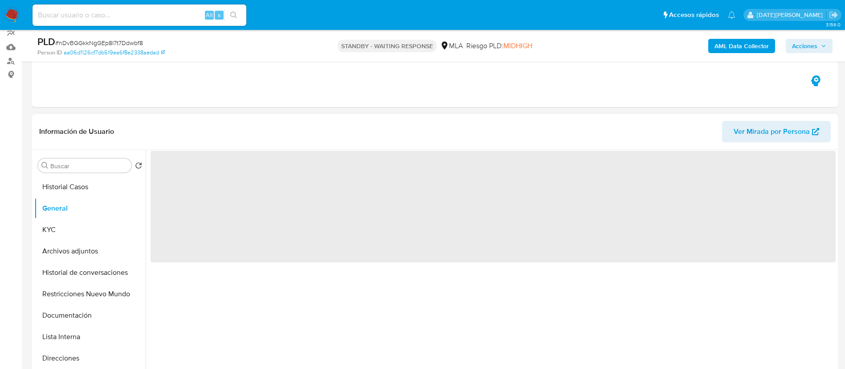
scroll to position [0, 0]
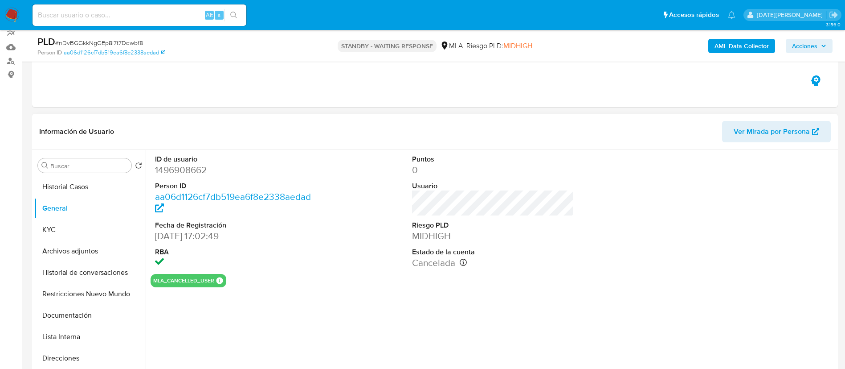
click at [180, 172] on dd "1496908662" at bounding box center [236, 170] width 163 height 12
copy dd "1496908662"
click at [63, 242] on button "Archivos adjuntos" at bounding box center [86, 250] width 104 height 21
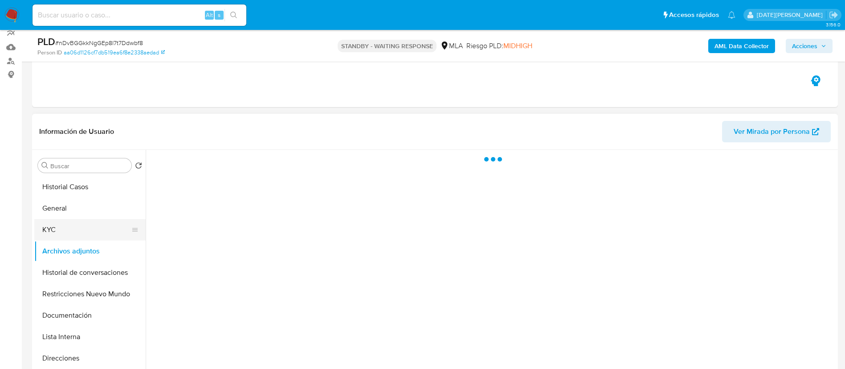
click at [63, 234] on button "KYC" at bounding box center [86, 229] width 104 height 21
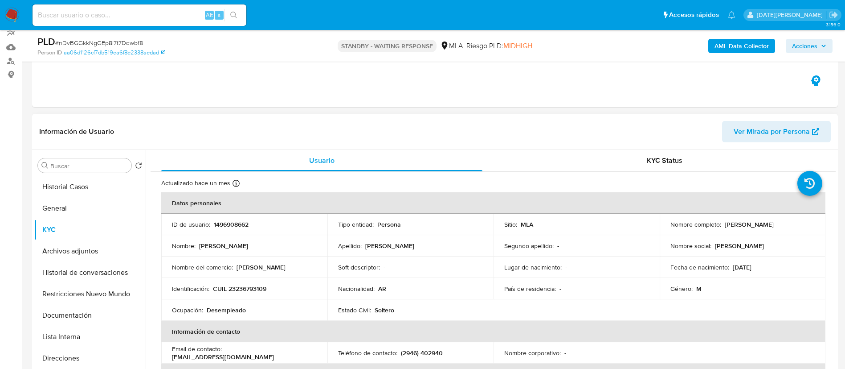
drag, startPoint x: 724, startPoint y: 225, endPoint x: 787, endPoint y: 225, distance: 62.8
click at [787, 225] on div "Nombre completo : Ariel Osvaldo Almaraz" at bounding box center [743, 224] width 145 height 8
copy p "Ariel Osvaldo Almaraz"
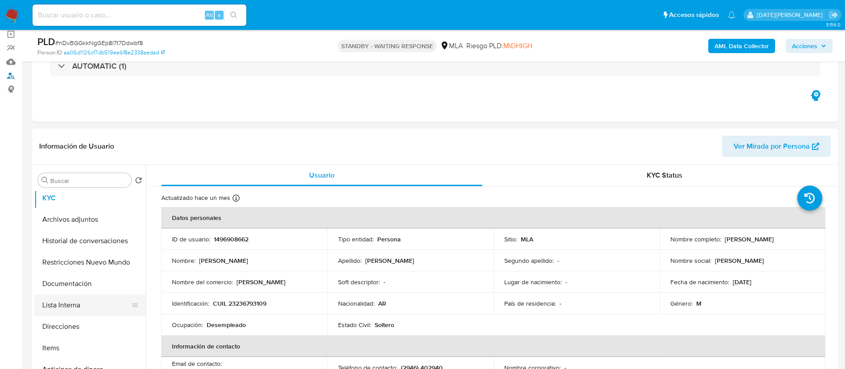
scroll to position [67, 0]
click at [70, 305] on button "Direcciones" at bounding box center [86, 305] width 104 height 21
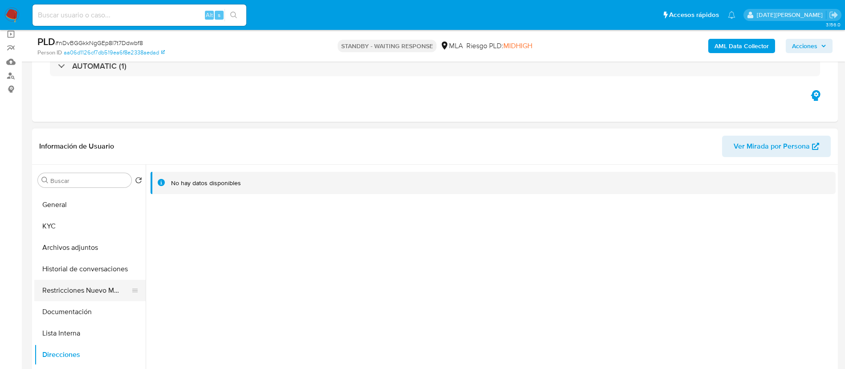
scroll to position [0, 0]
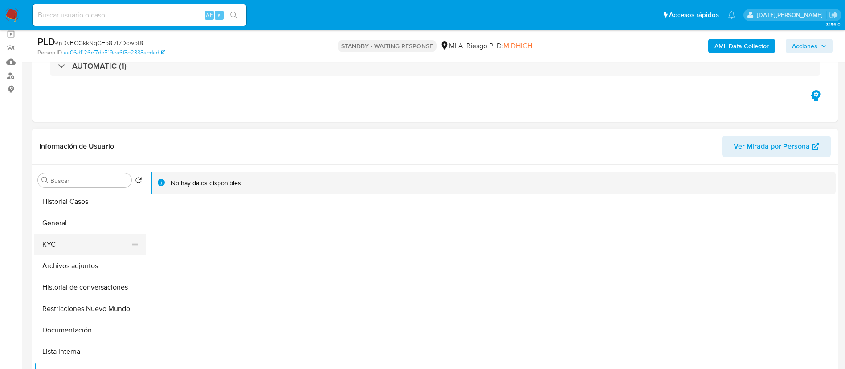
click at [71, 242] on button "KYC" at bounding box center [86, 244] width 104 height 21
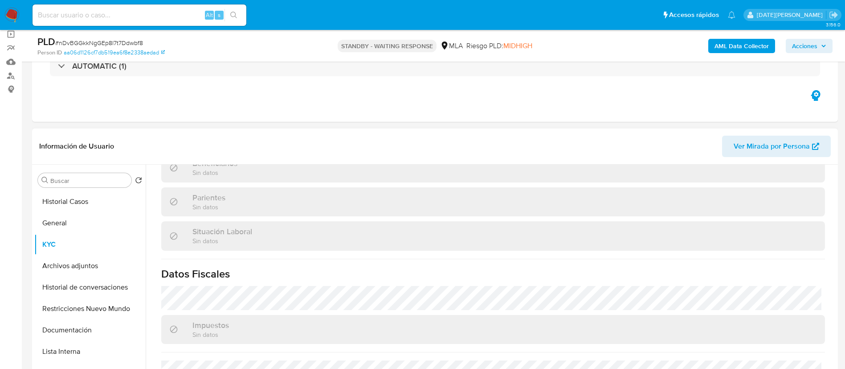
scroll to position [461, 0]
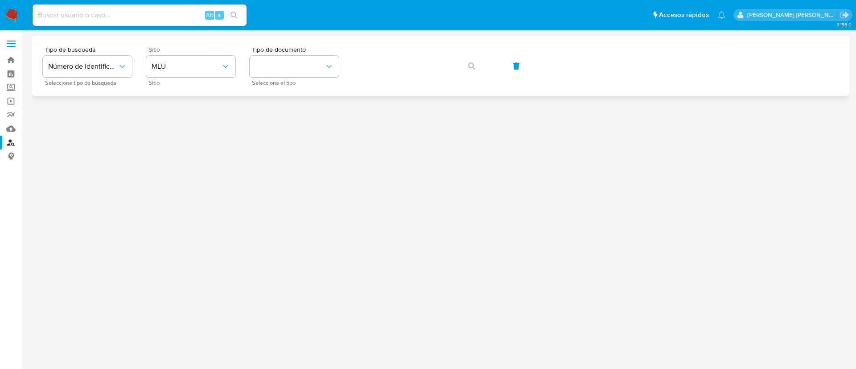
click at [183, 54] on div "Sitio MLU Sitio" at bounding box center [190, 65] width 89 height 39
click at [184, 65] on span "MLU" at bounding box center [187, 66] width 70 height 9
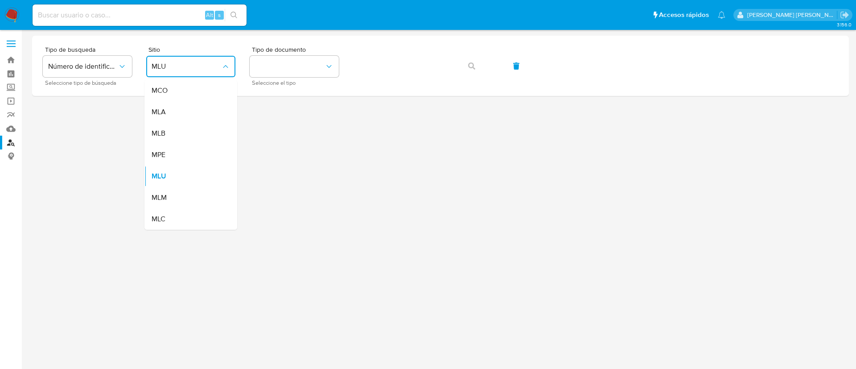
click at [180, 108] on div "MLA" at bounding box center [188, 111] width 73 height 21
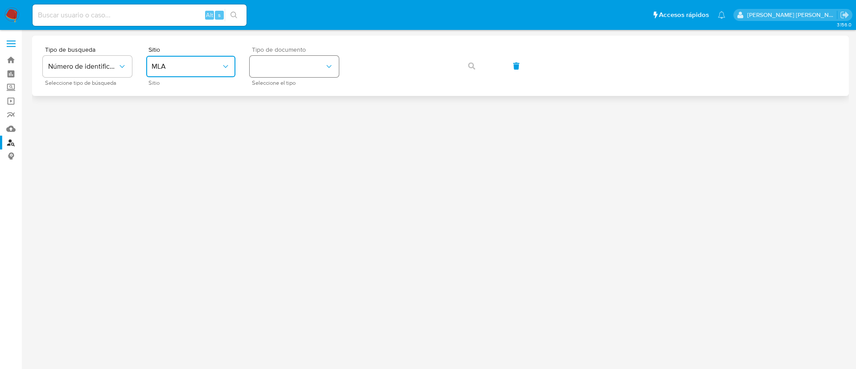
click at [302, 63] on button "identificationType" at bounding box center [294, 66] width 89 height 21
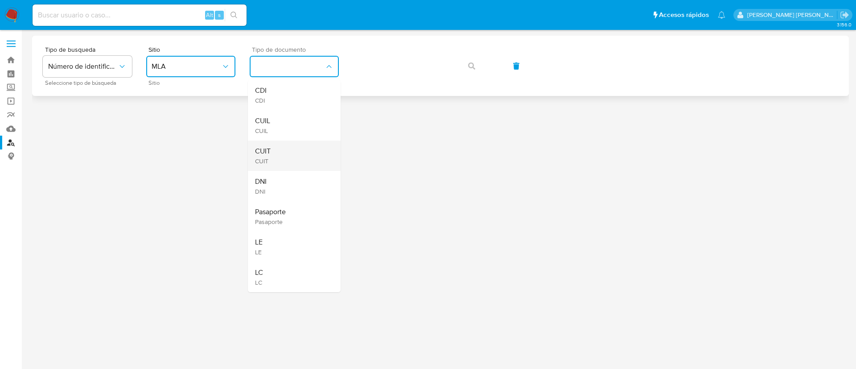
click at [288, 157] on div "CUIT CUIT" at bounding box center [291, 155] width 73 height 30
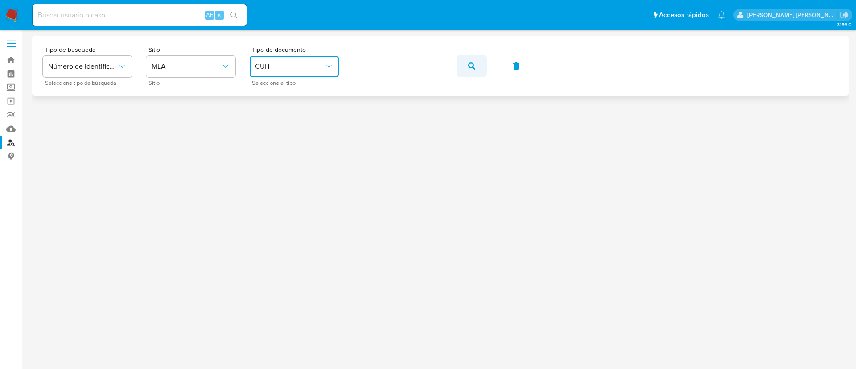
click at [465, 66] on button "button" at bounding box center [471, 65] width 30 height 21
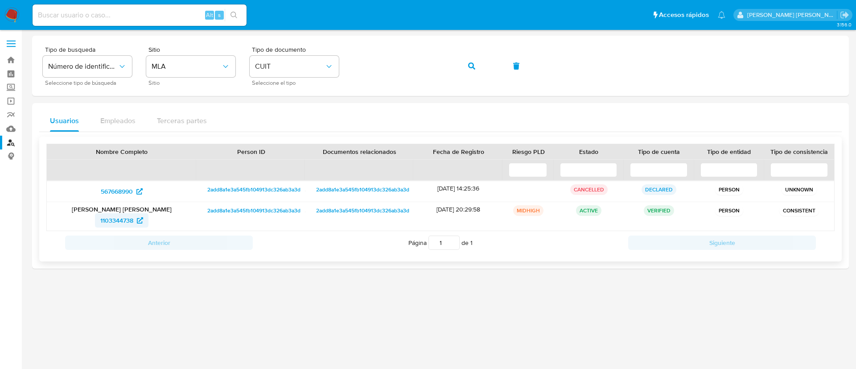
click at [120, 223] on span "1103344738" at bounding box center [116, 220] width 33 height 14
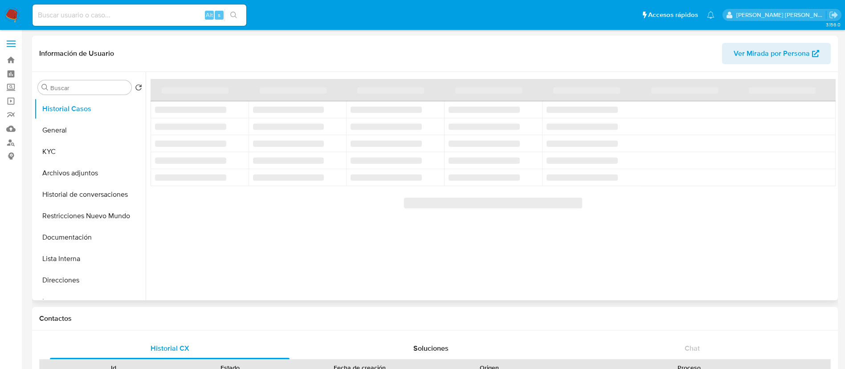
select select "10"
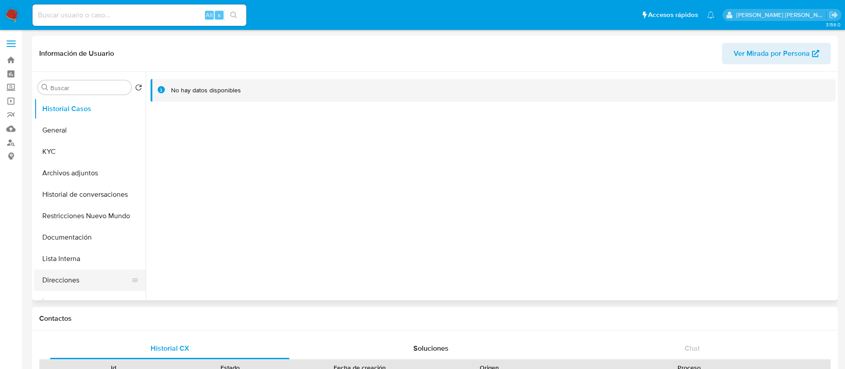
click at [65, 277] on button "Direcciones" at bounding box center [86, 279] width 104 height 21
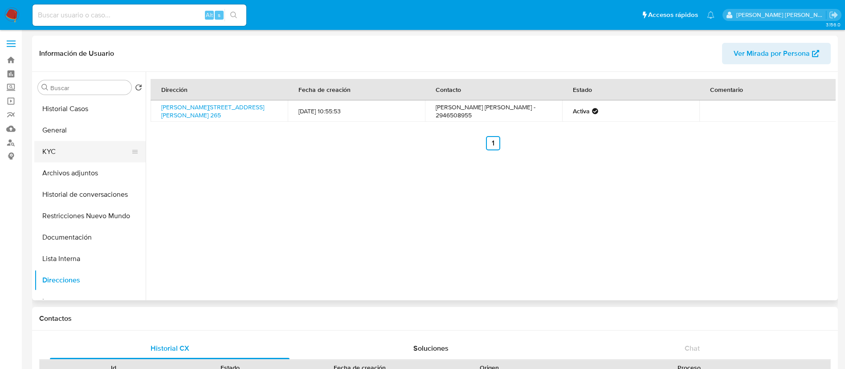
click at [78, 151] on button "KYC" at bounding box center [86, 151] width 104 height 21
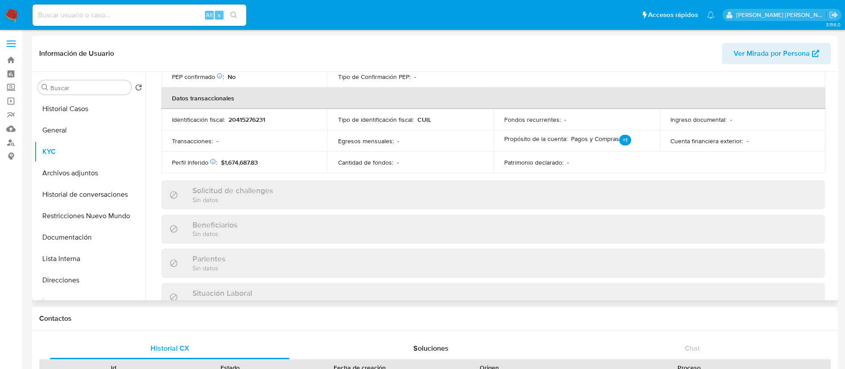
scroll to position [261, 0]
click at [13, 143] on link "Buscador de personas" at bounding box center [53, 142] width 106 height 14
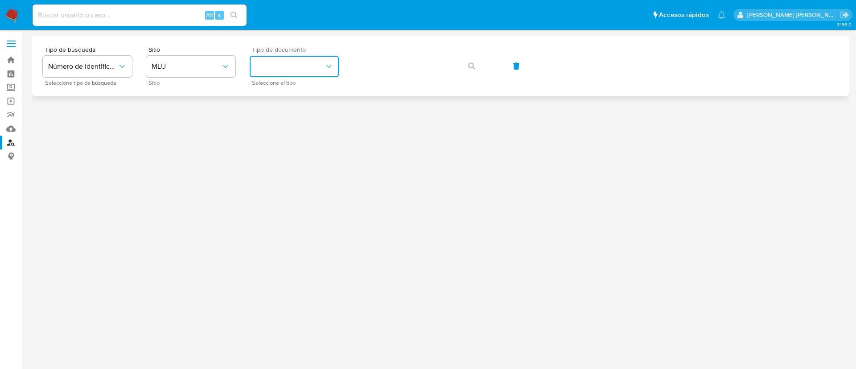
click at [316, 66] on button "identificationType" at bounding box center [294, 66] width 89 height 21
click at [183, 66] on span "MLU" at bounding box center [187, 66] width 70 height 9
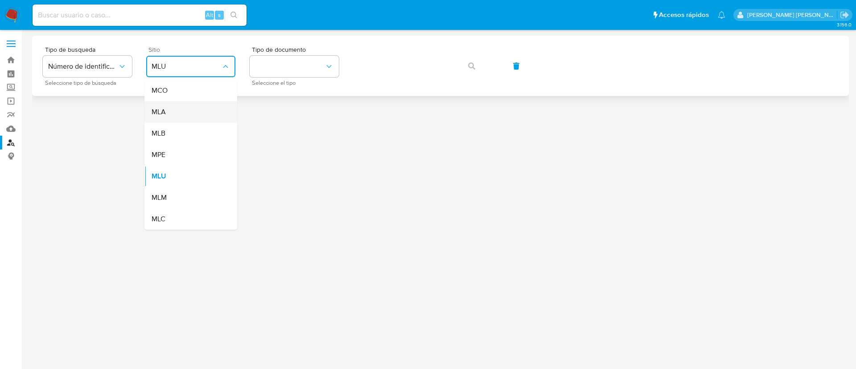
click at [193, 110] on div "MLA" at bounding box center [188, 111] width 73 height 21
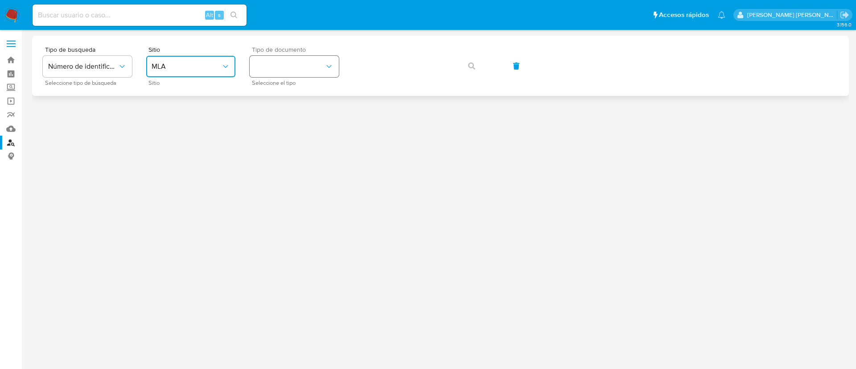
click at [286, 70] on button "identificationType" at bounding box center [294, 66] width 89 height 21
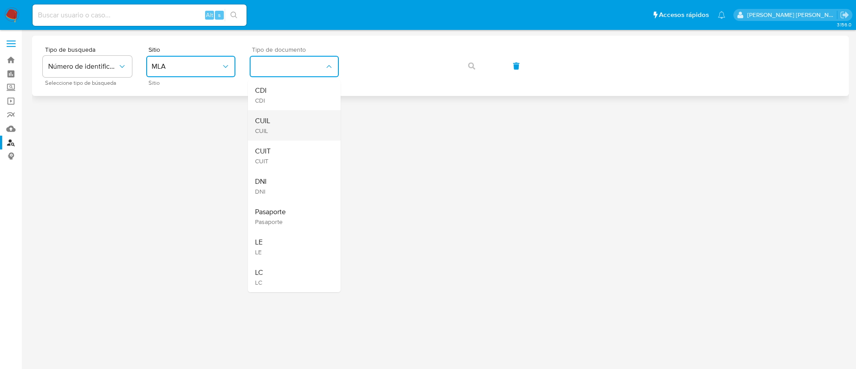
click at [295, 124] on div "CUIL CUIL" at bounding box center [291, 125] width 73 height 30
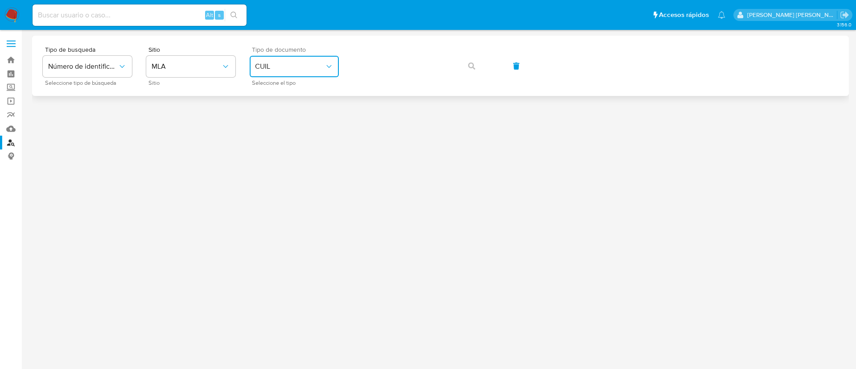
click at [307, 69] on span "CUIL" at bounding box center [290, 66] width 70 height 9
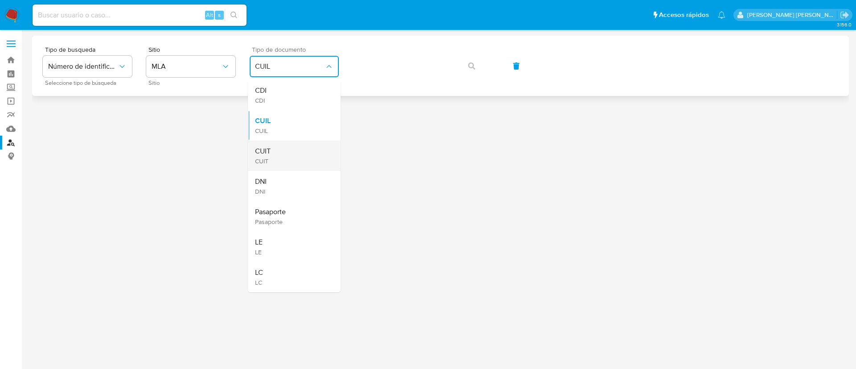
click at [283, 145] on div "CUIT CUIT" at bounding box center [291, 155] width 73 height 30
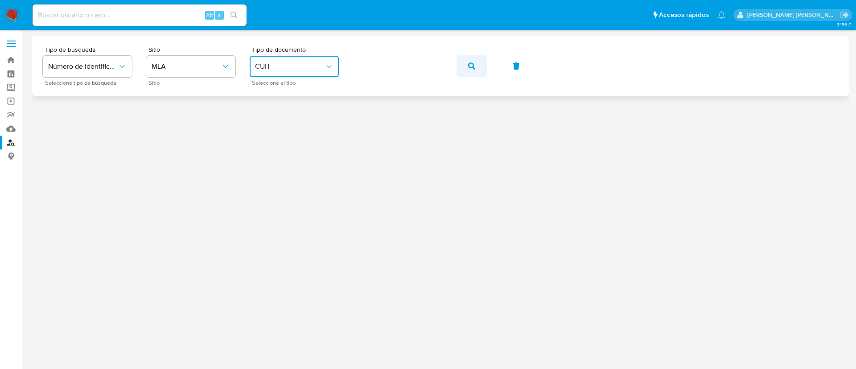
click at [469, 63] on icon "button" at bounding box center [471, 65] width 7 height 7
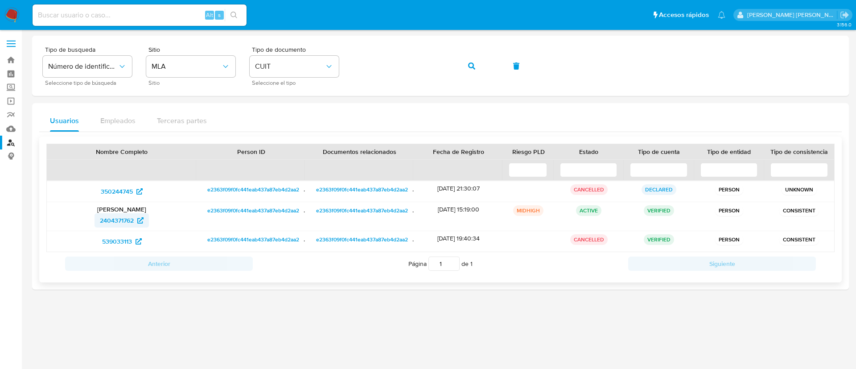
click at [125, 217] on span "2404371762" at bounding box center [117, 220] width 34 height 14
click at [468, 64] on icon "button" at bounding box center [471, 65] width 7 height 7
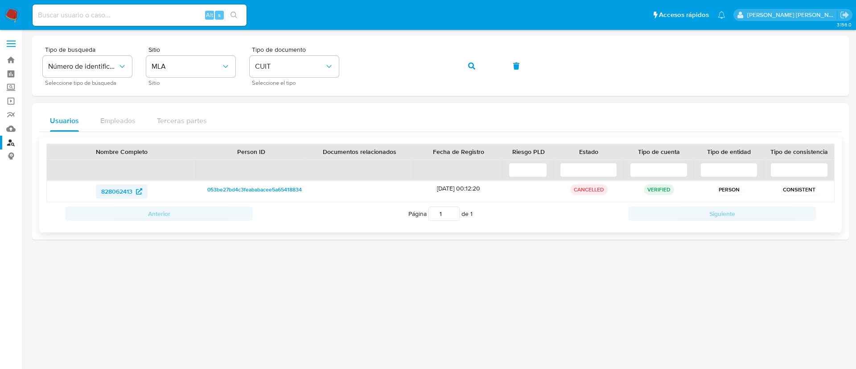
click at [117, 190] on span "828062413" at bounding box center [116, 191] width 31 height 14
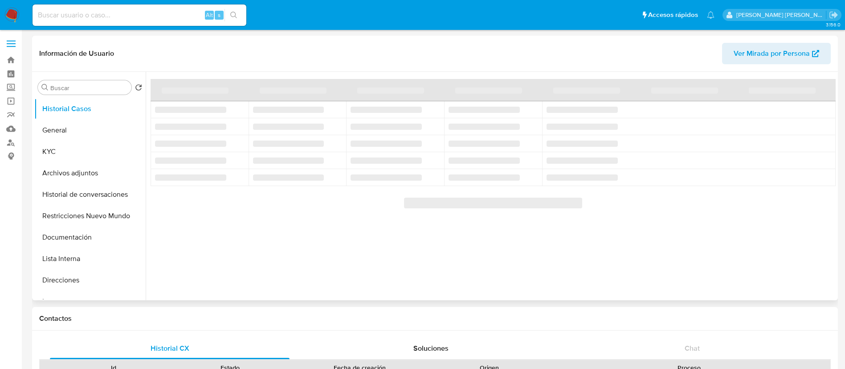
select select "10"
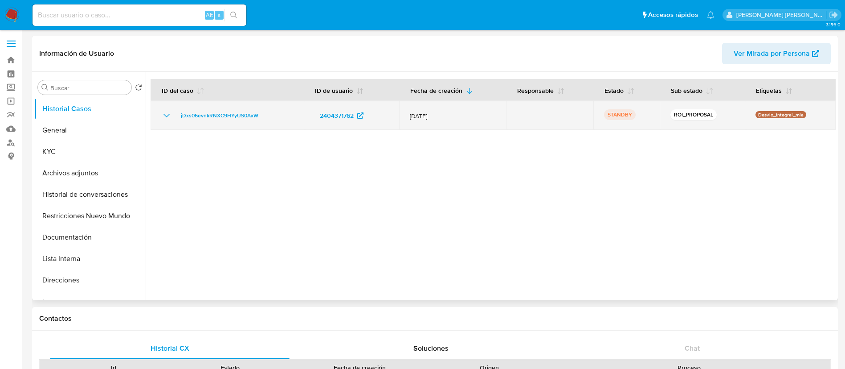
drag, startPoint x: 289, startPoint y: 114, endPoint x: 174, endPoint y: 115, distance: 115.0
click at [174, 115] on div "jDxs06evnkRNXC9HYyUS0AxW" at bounding box center [227, 115] width 132 height 11
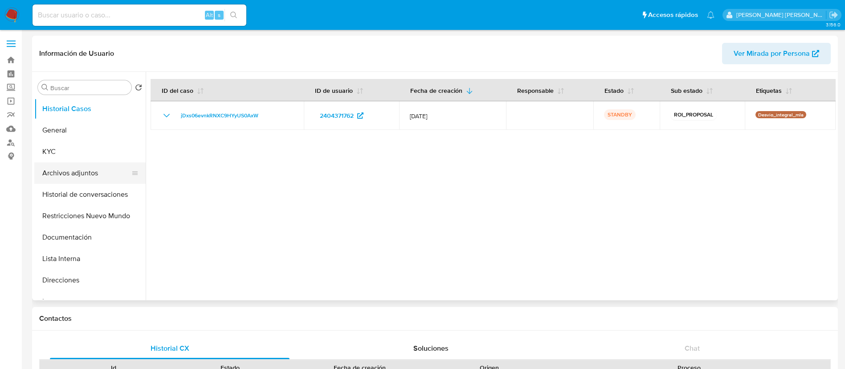
click at [99, 171] on button "Archivos adjuntos" at bounding box center [86, 172] width 104 height 21
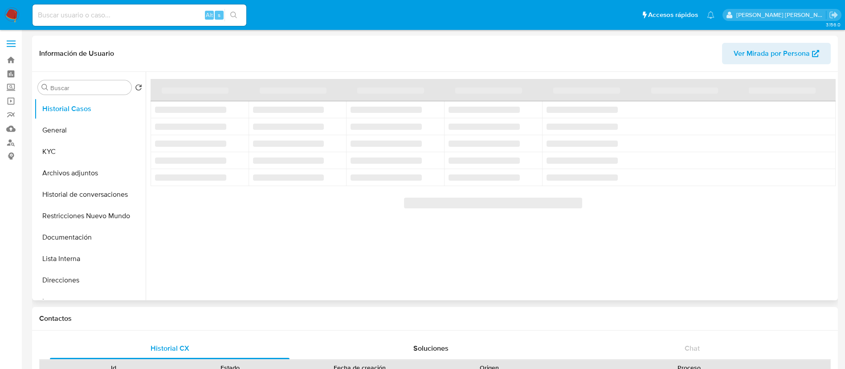
select select "10"
